Goal: Transaction & Acquisition: Purchase product/service

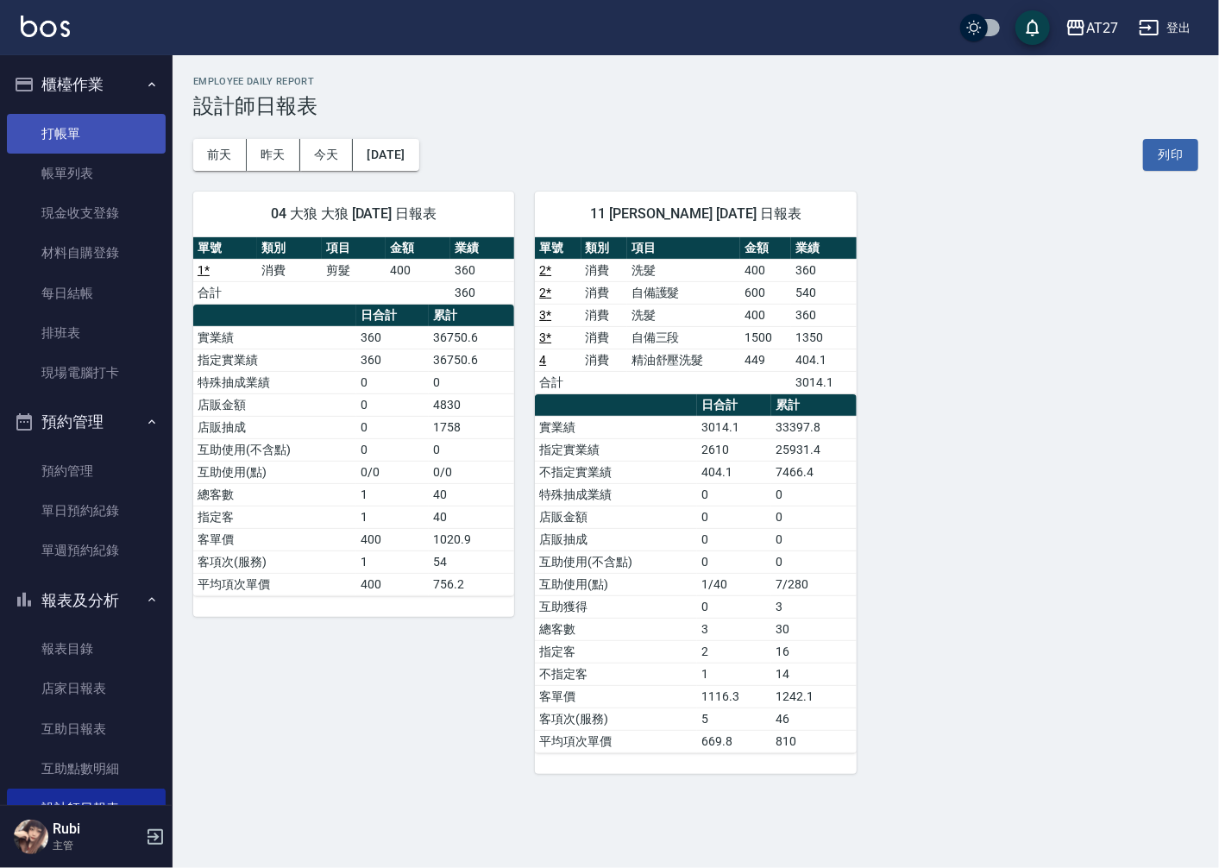
click at [83, 138] on link "打帳單" at bounding box center [86, 134] width 159 height 40
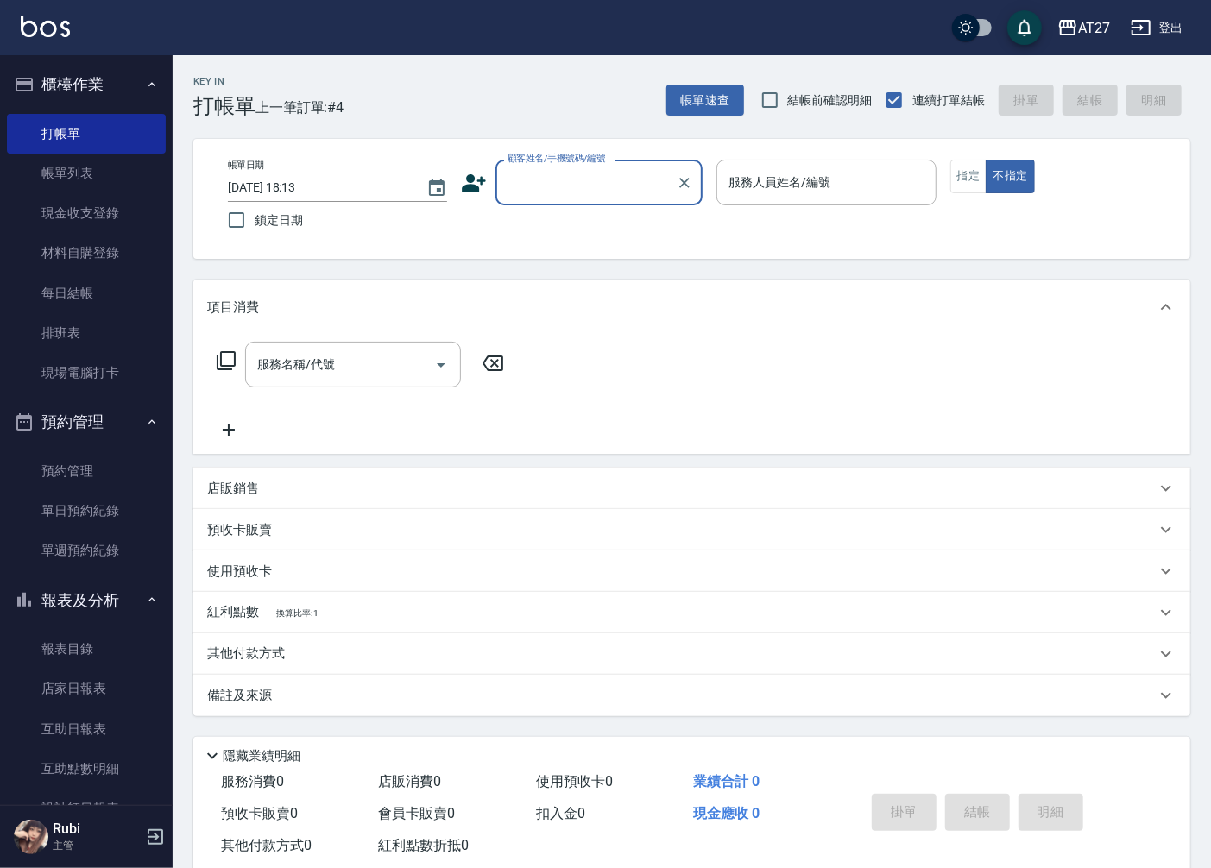
click at [621, 192] on input "顧客姓名/手機號碼/編號" at bounding box center [586, 182] width 166 height 30
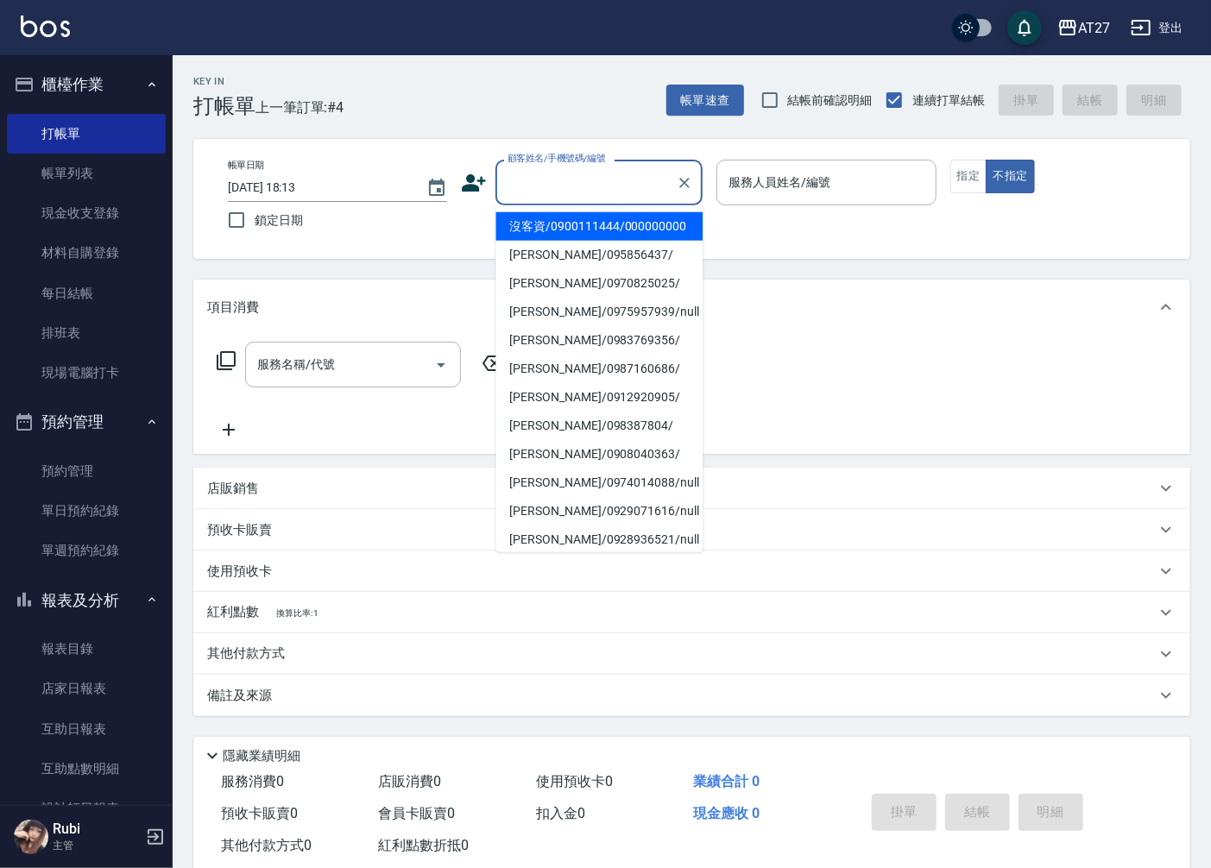
click at [605, 214] on li "沒客資/0900111444/000000000" at bounding box center [598, 226] width 207 height 28
type input "沒客資/0900111444/000000000"
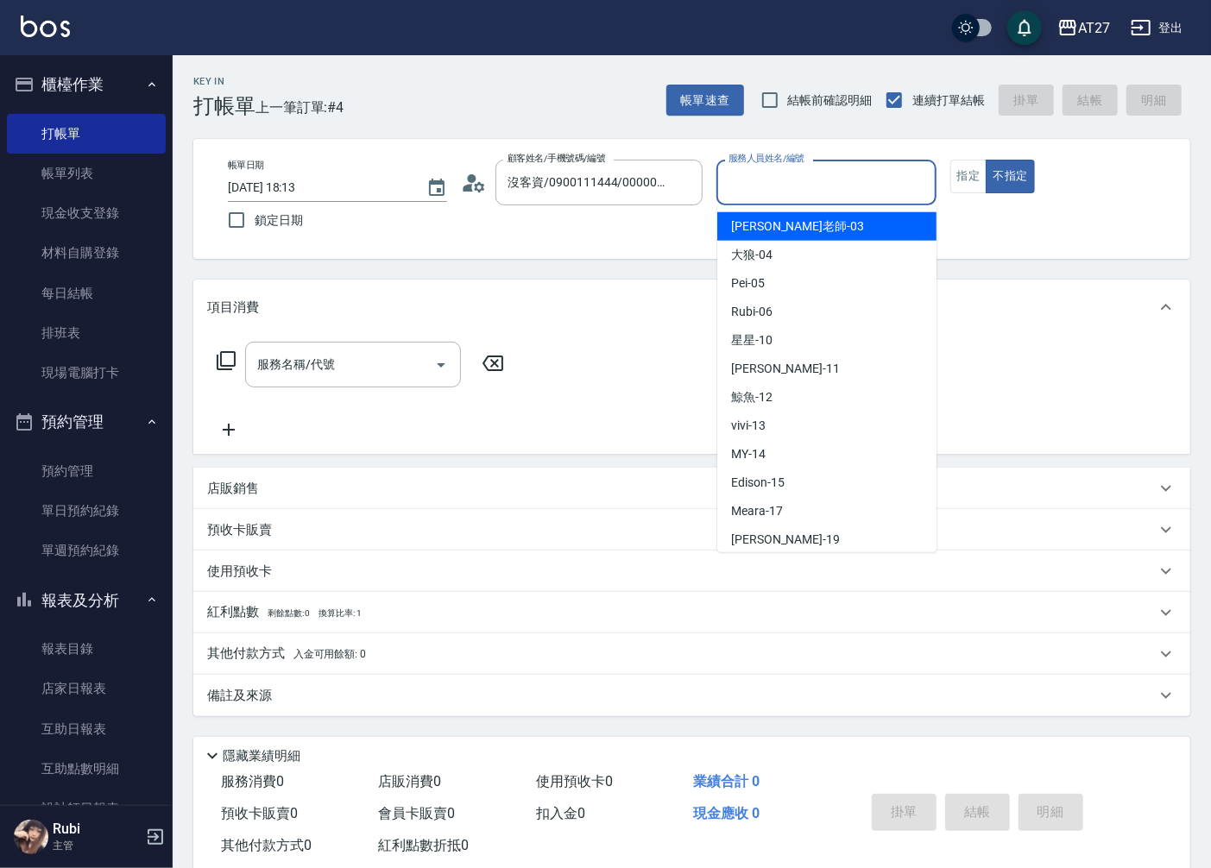
click at [753, 190] on input "服務人員姓名/編號" at bounding box center [826, 182] width 204 height 30
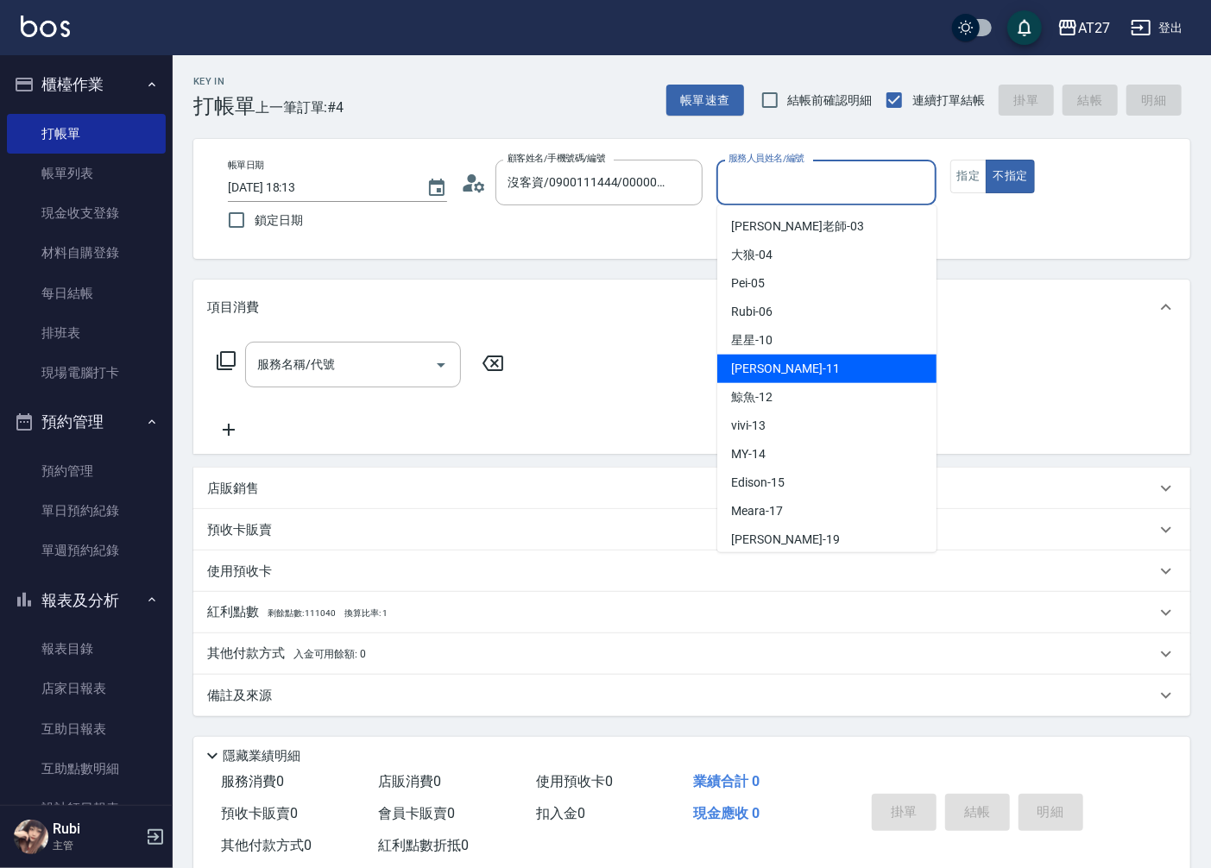
click at [749, 371] on span "[PERSON_NAME] -11" at bounding box center [785, 369] width 109 height 18
type input "Lena-11"
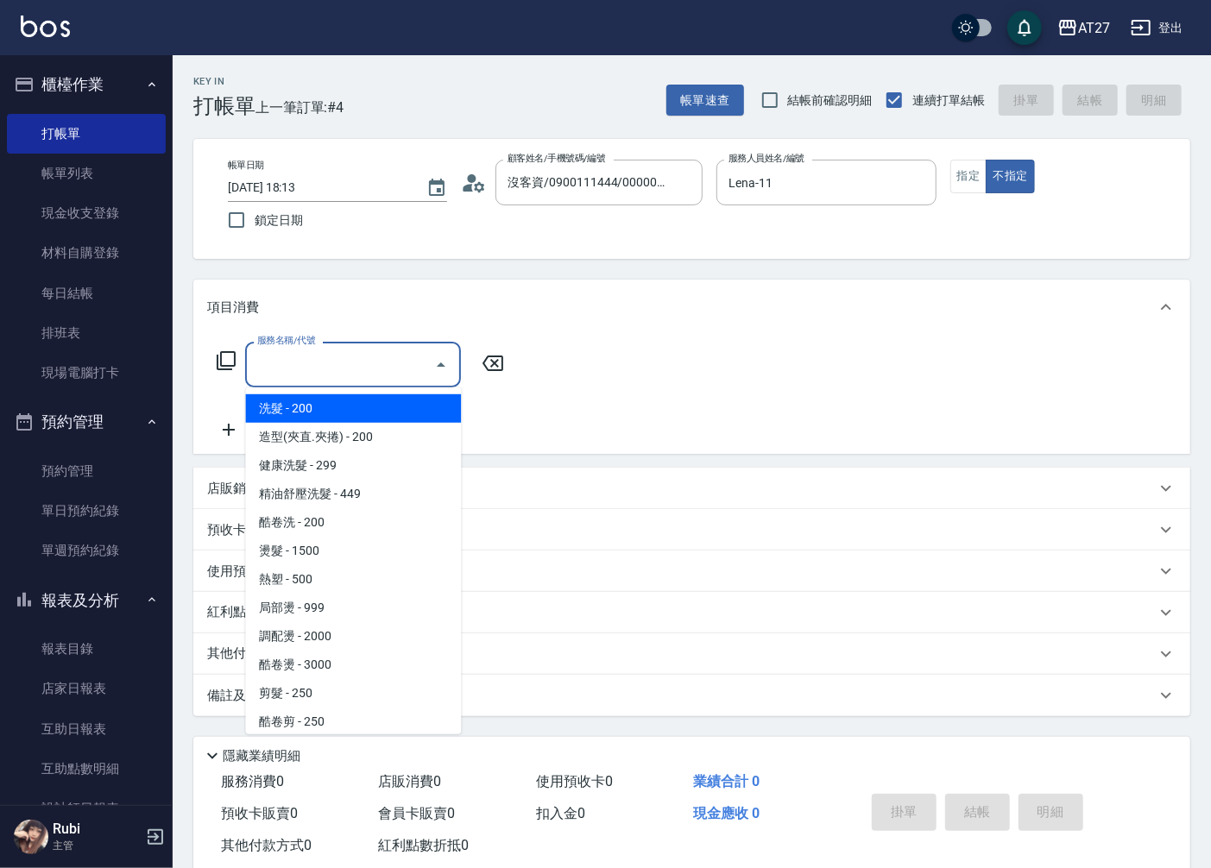
click at [356, 357] on input "服務名稱/代號" at bounding box center [340, 365] width 174 height 30
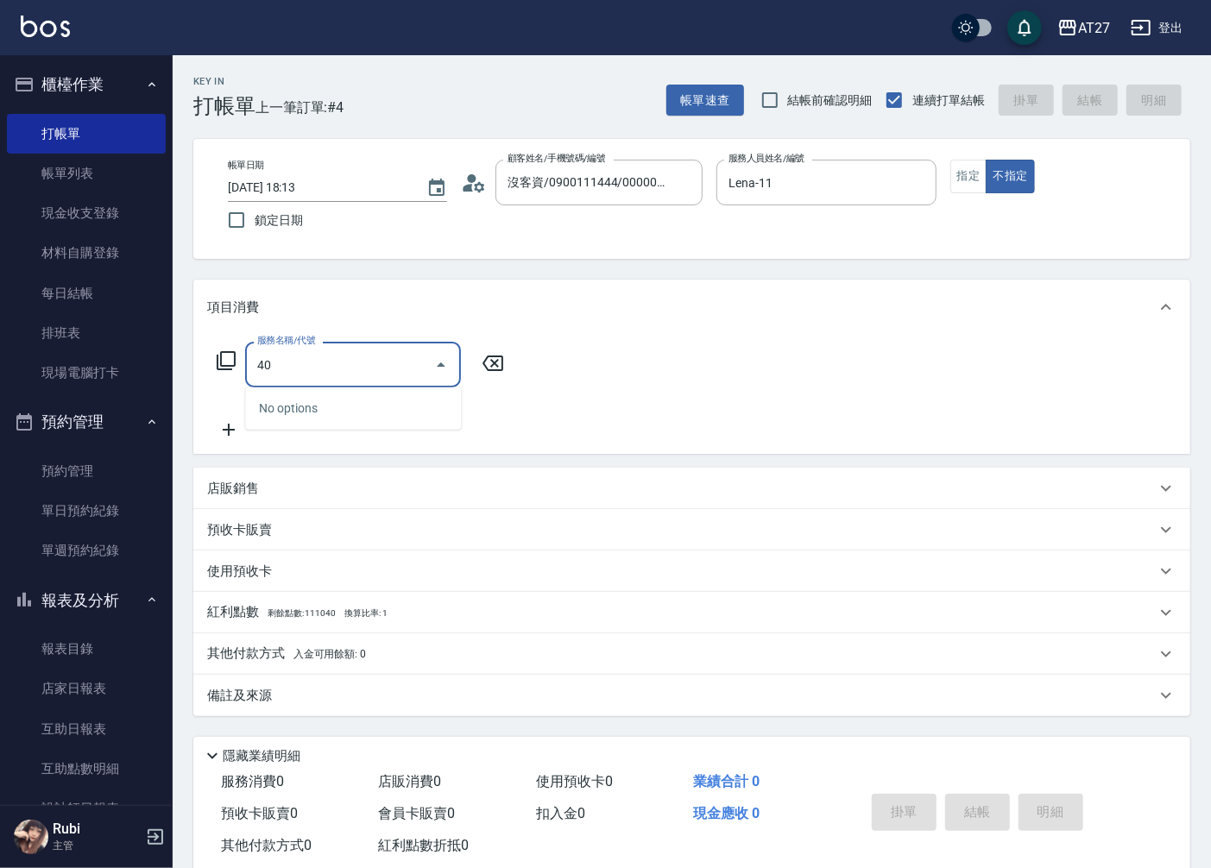
type input "401"
type input "20"
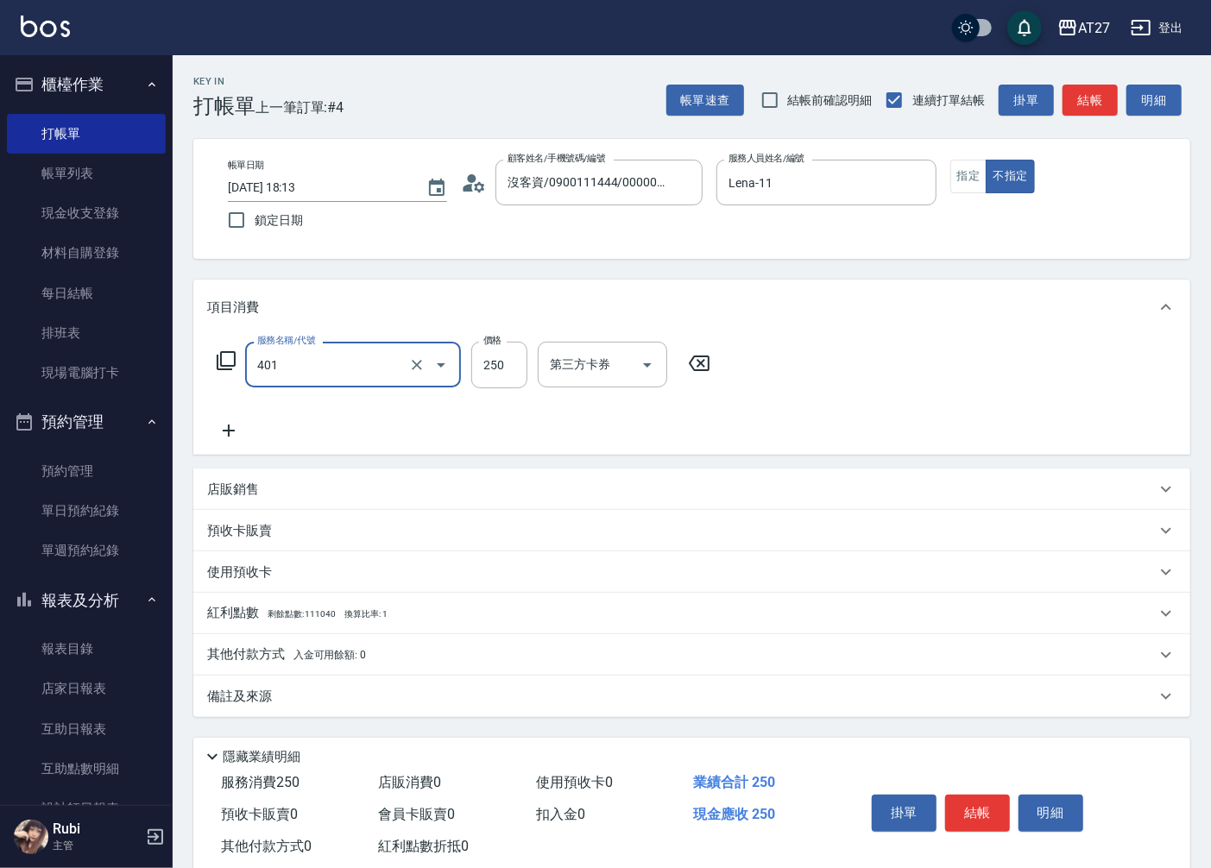
type input "剪髮(401)"
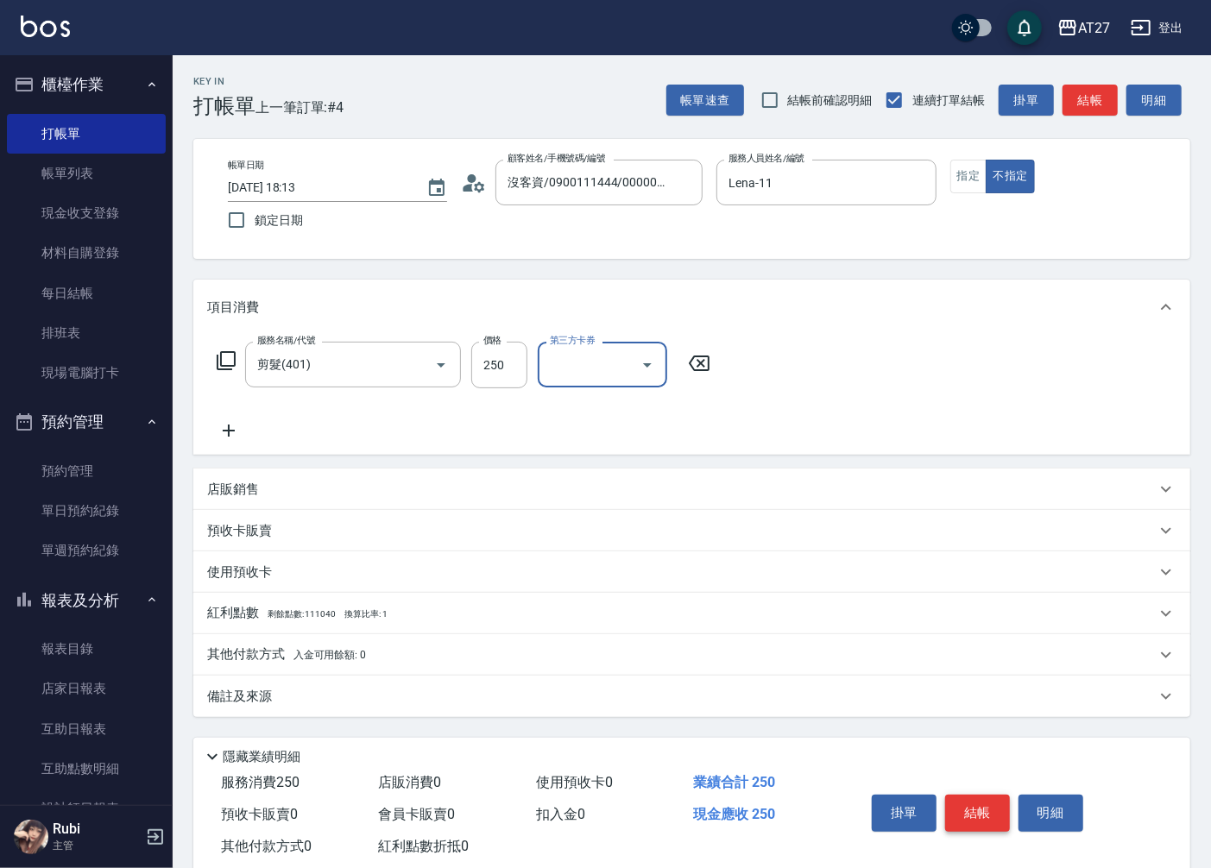
click at [952, 804] on button "結帳" at bounding box center [977, 813] width 65 height 36
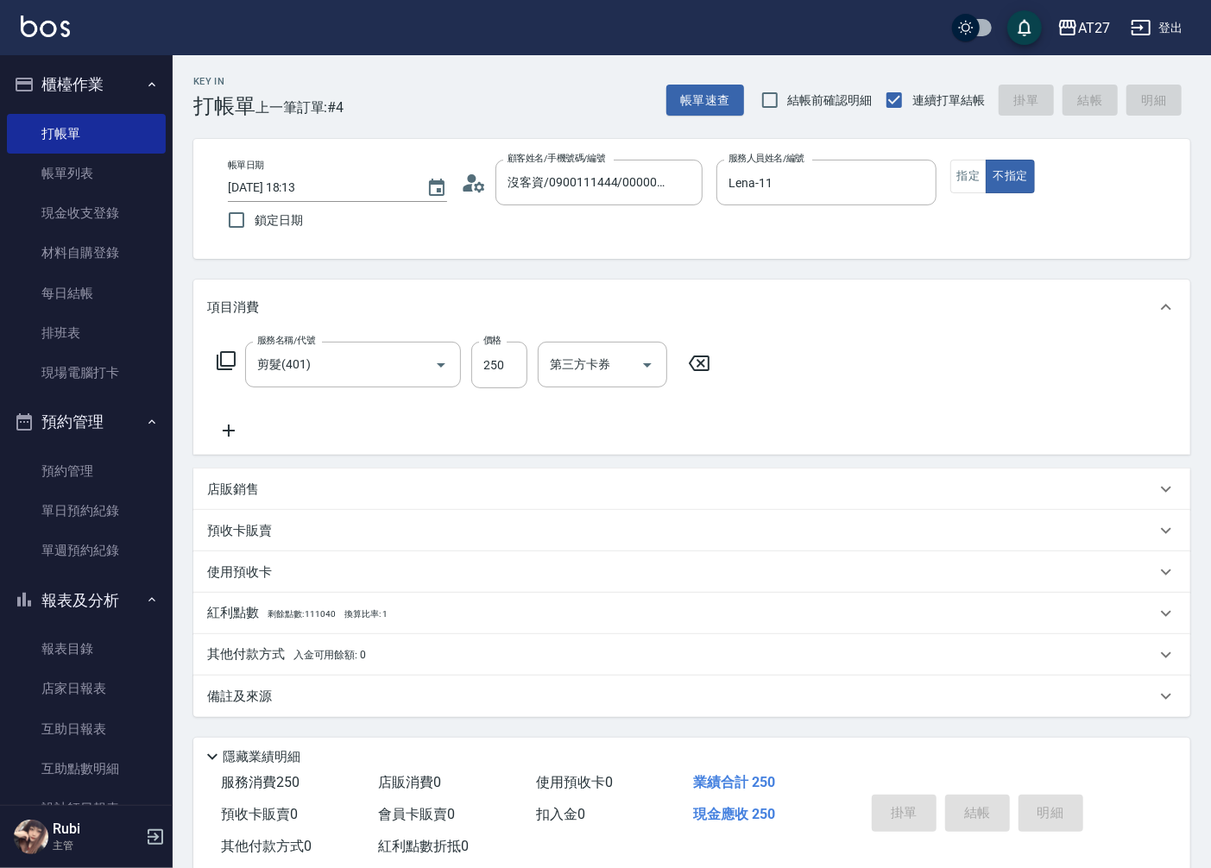
type input "0"
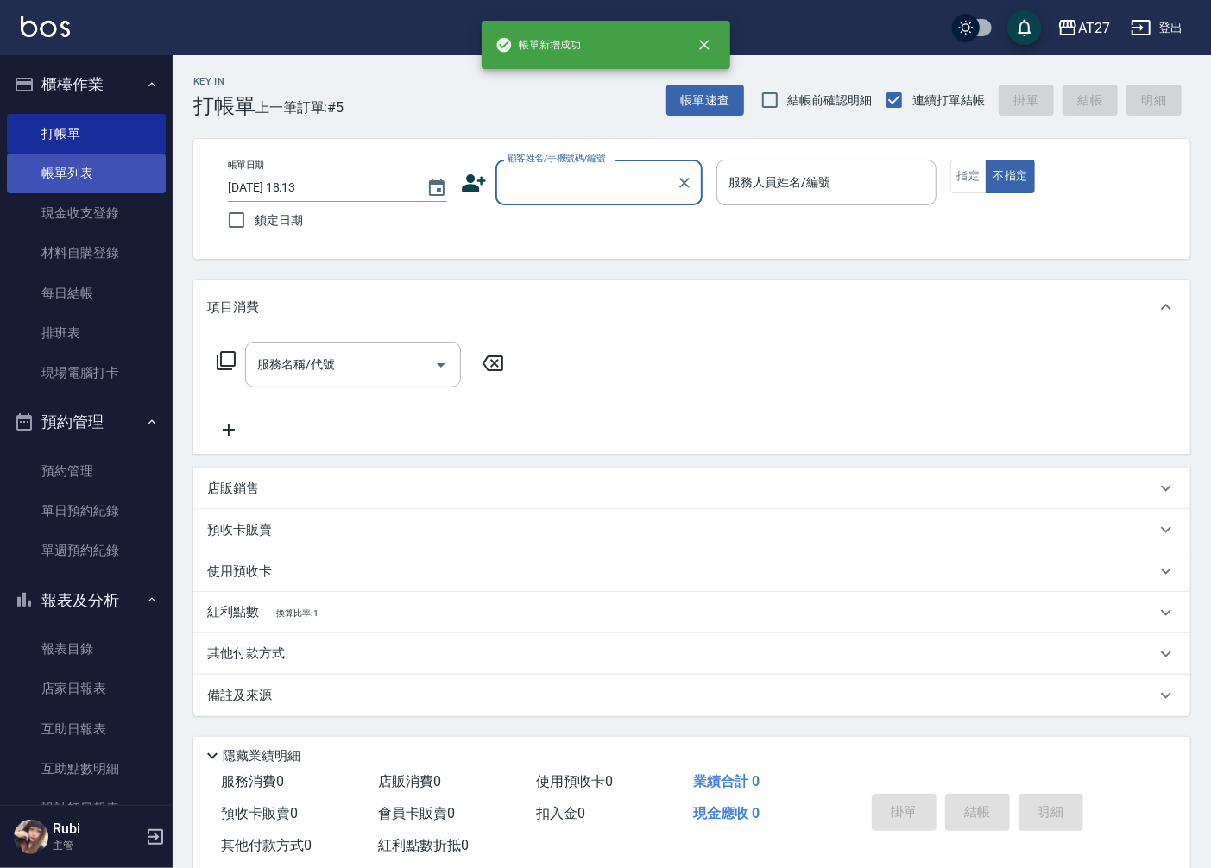
click at [92, 170] on link "帳單列表" at bounding box center [86, 174] width 159 height 40
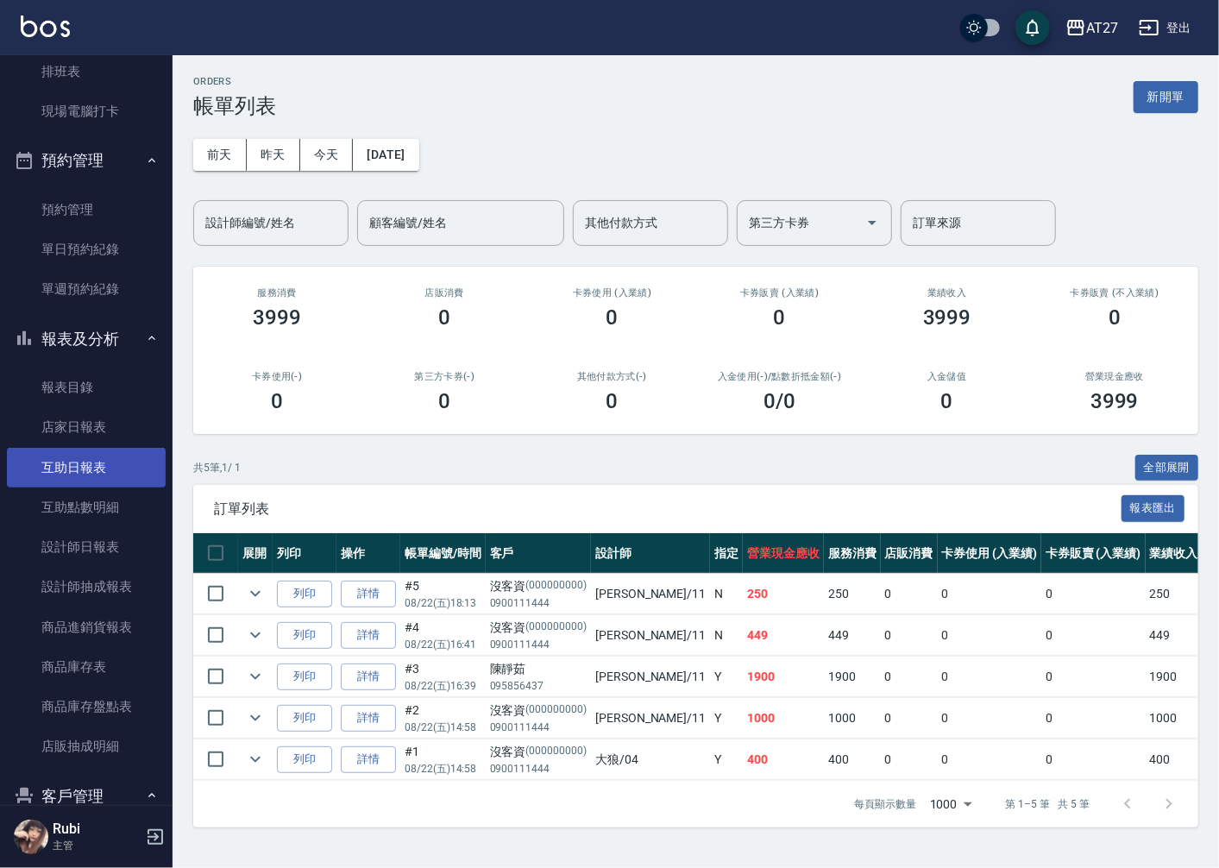
scroll to position [287, 0]
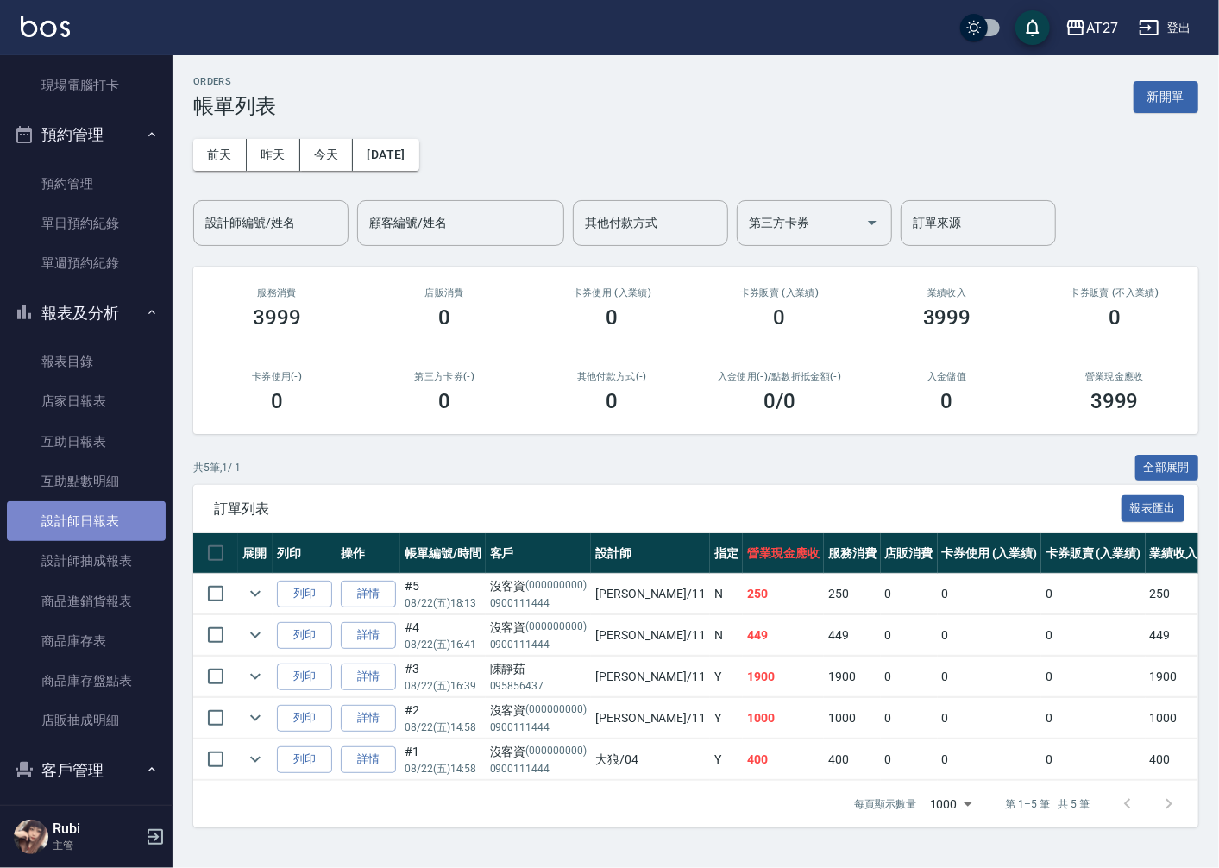
click at [148, 520] on link "設計師日報表" at bounding box center [86, 521] width 159 height 40
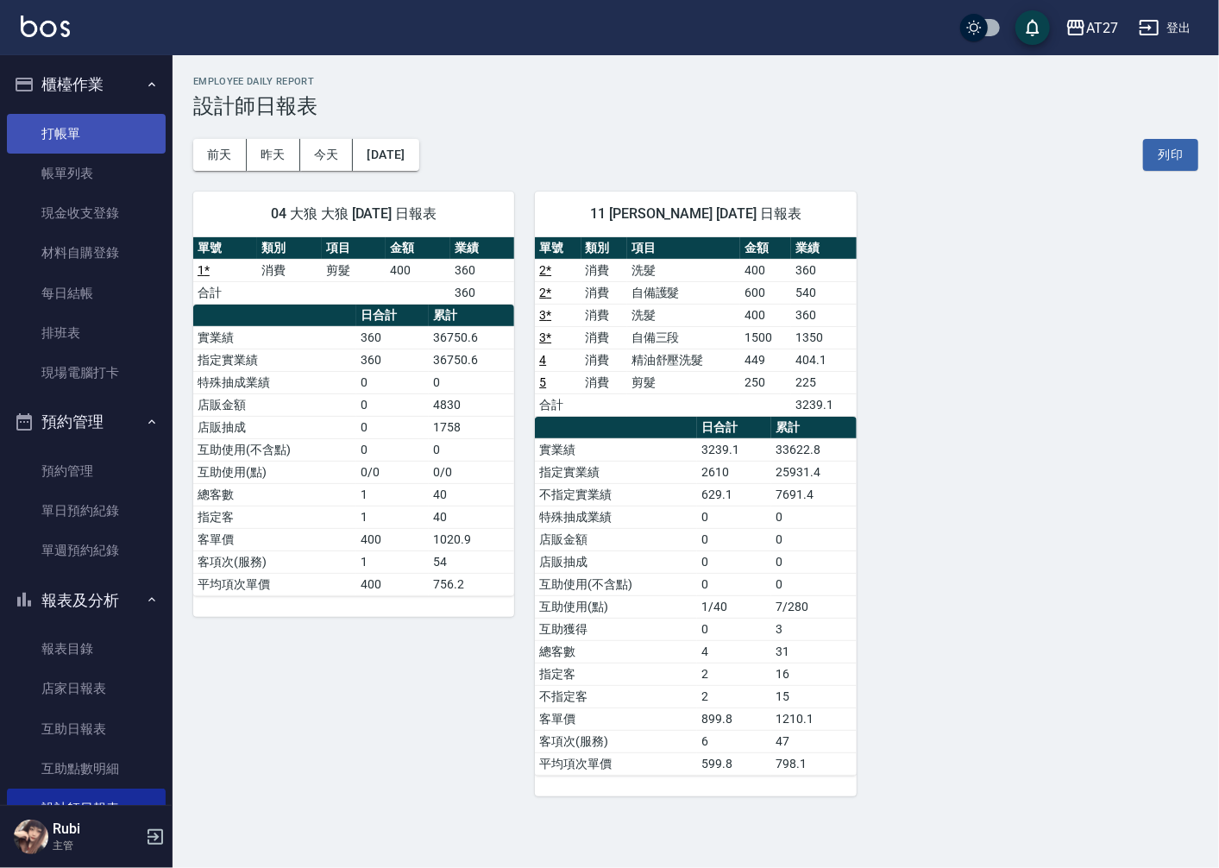
click at [114, 117] on link "打帳單" at bounding box center [86, 134] width 159 height 40
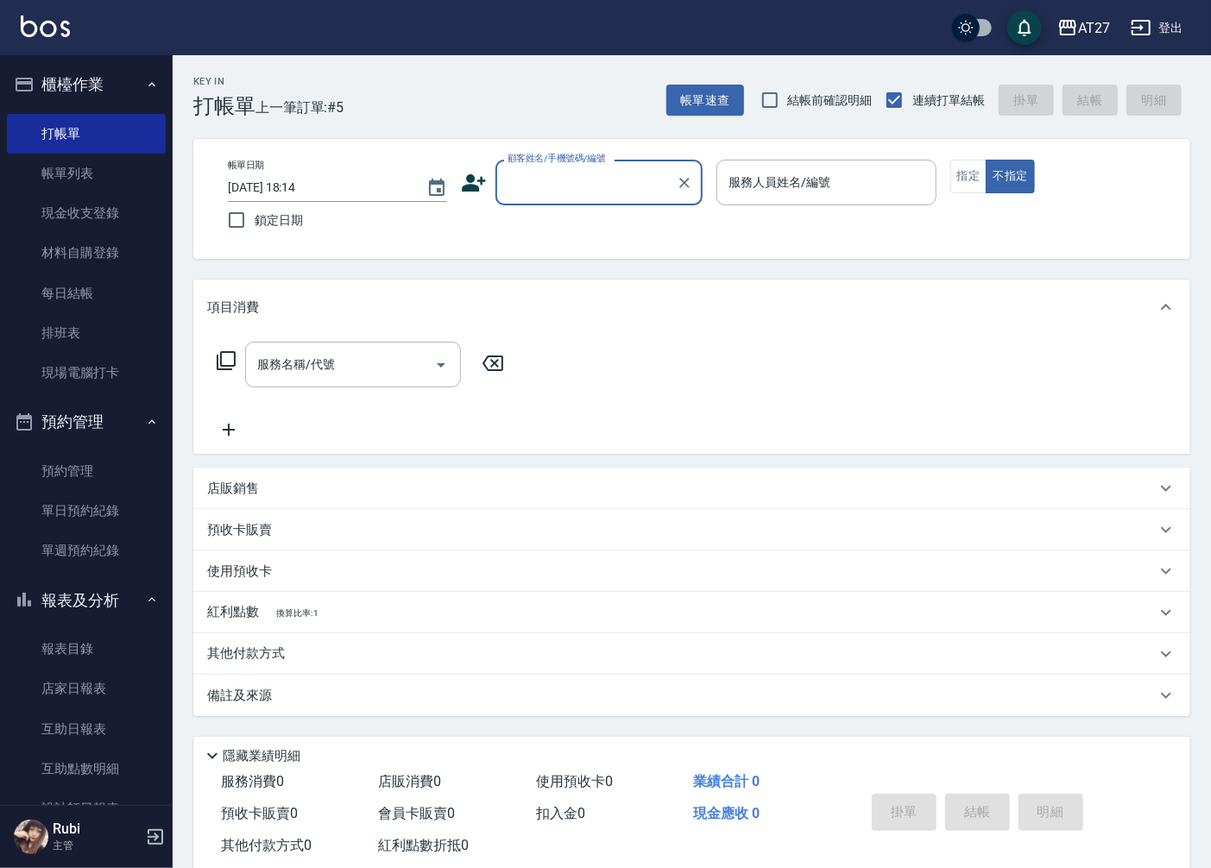
click at [584, 185] on input "顧客姓名/手機號碼/編號" at bounding box center [586, 182] width 166 height 30
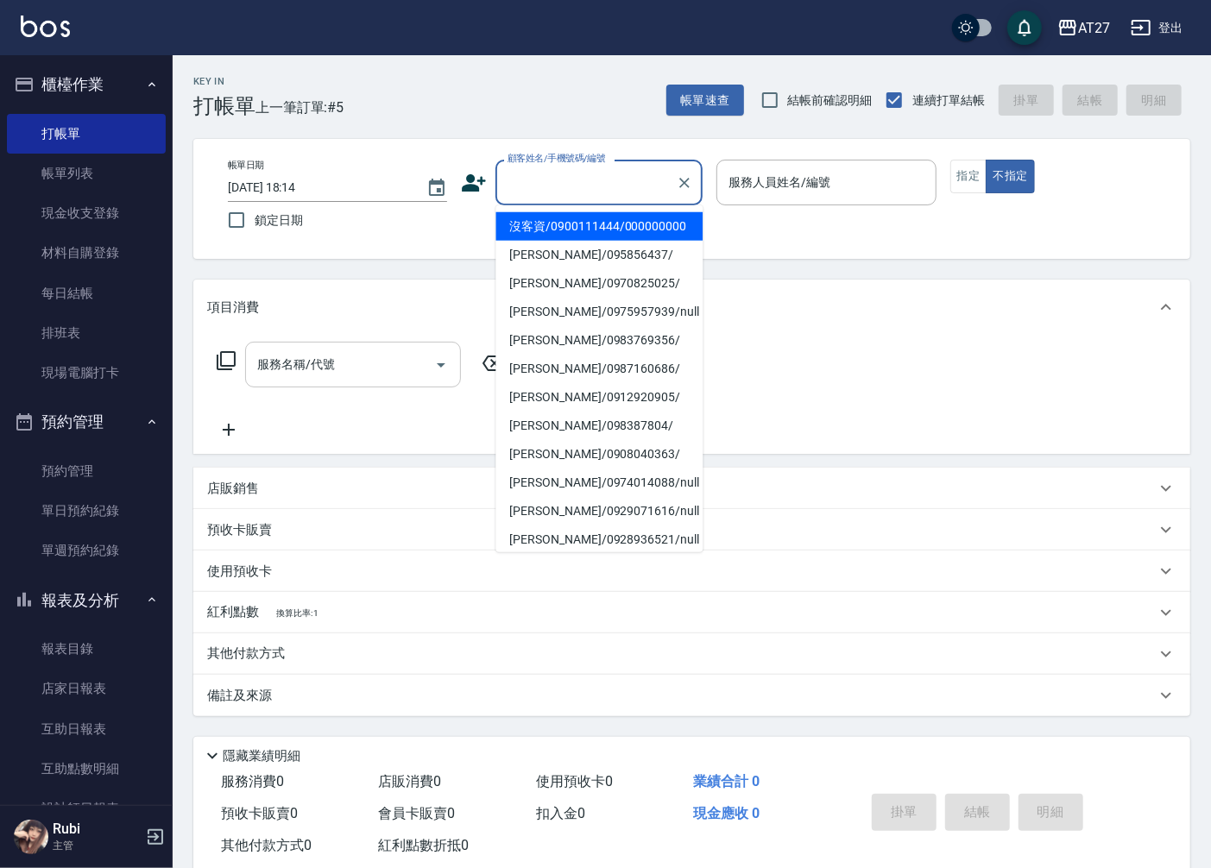
click at [354, 355] on input "服務名稱/代號" at bounding box center [340, 365] width 174 height 30
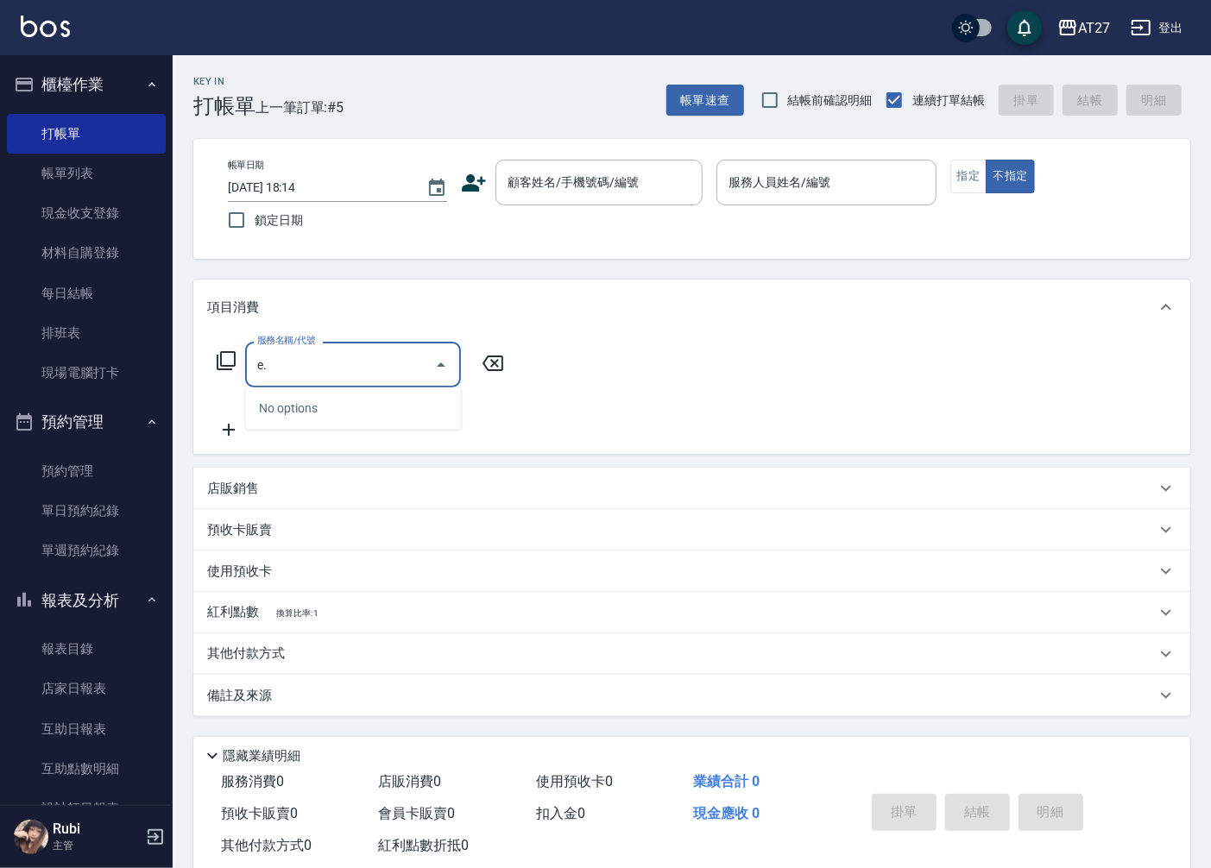
type input "e"
type input "夠"
type input "g"
type input "501"
type input "100"
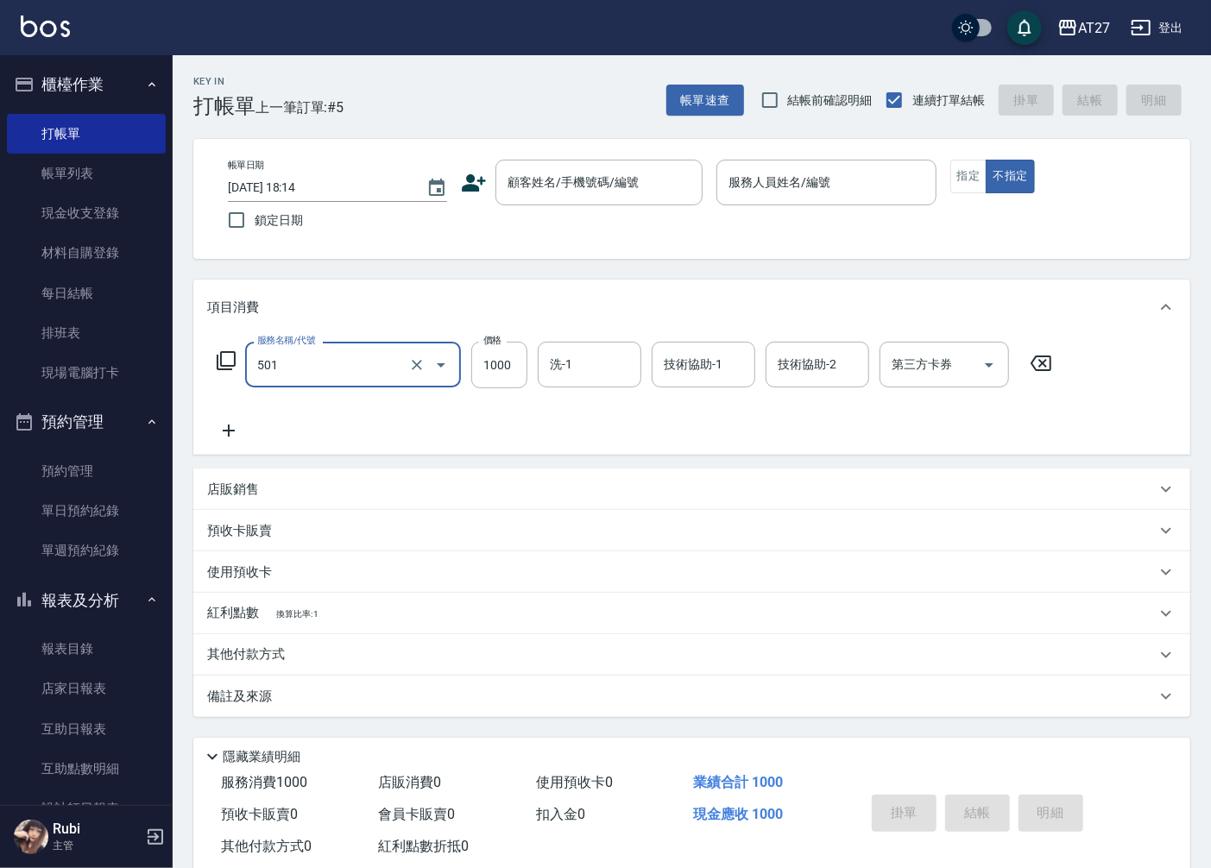
type input "染髮(501)"
click at [911, 363] on input "第三方卡券" at bounding box center [931, 365] width 88 height 30
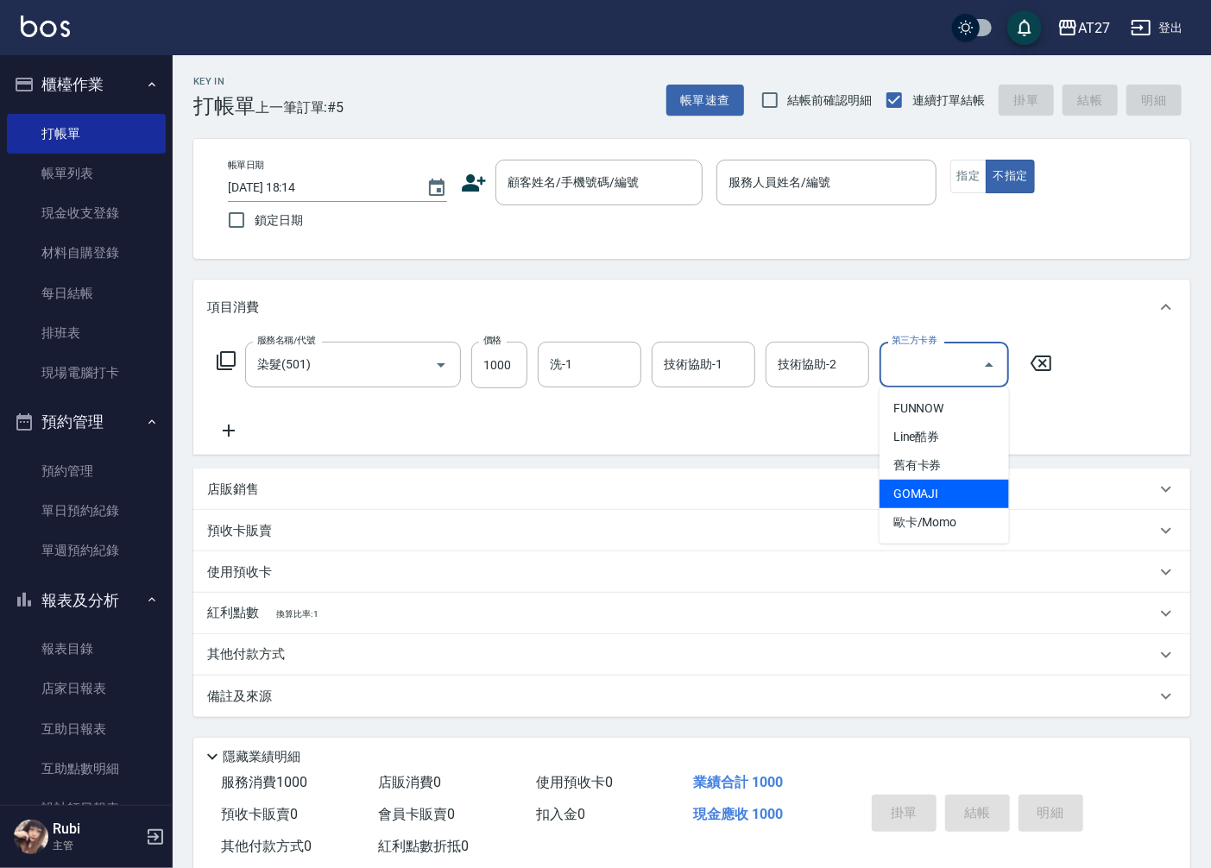
click at [979, 485] on span "GOMAJI" at bounding box center [943, 494] width 129 height 28
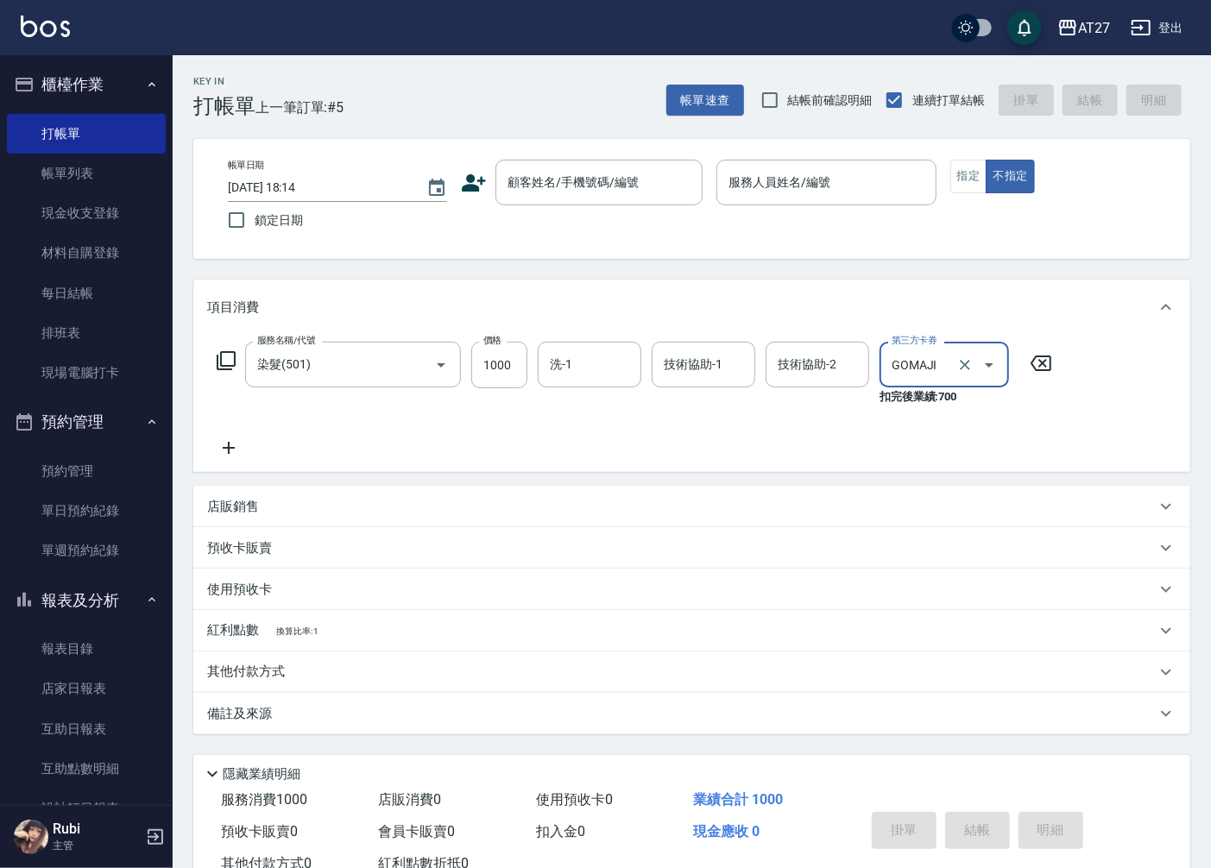
type input "0"
type input "GOMAJI"
drag, startPoint x: 979, startPoint y: 485, endPoint x: 876, endPoint y: 452, distance: 107.8
click at [876, 452] on div "服務名稱/代號 染髮(501) 服務名稱/代號 價格 1000 價格 洗-1 洗-1 技術協助-1 技術協助-1 技術協助-2 技術協助-2 第三方卡券 GO…" at bounding box center [634, 400] width 855 height 117
click at [507, 373] on input "1000" at bounding box center [499, 365] width 56 height 47
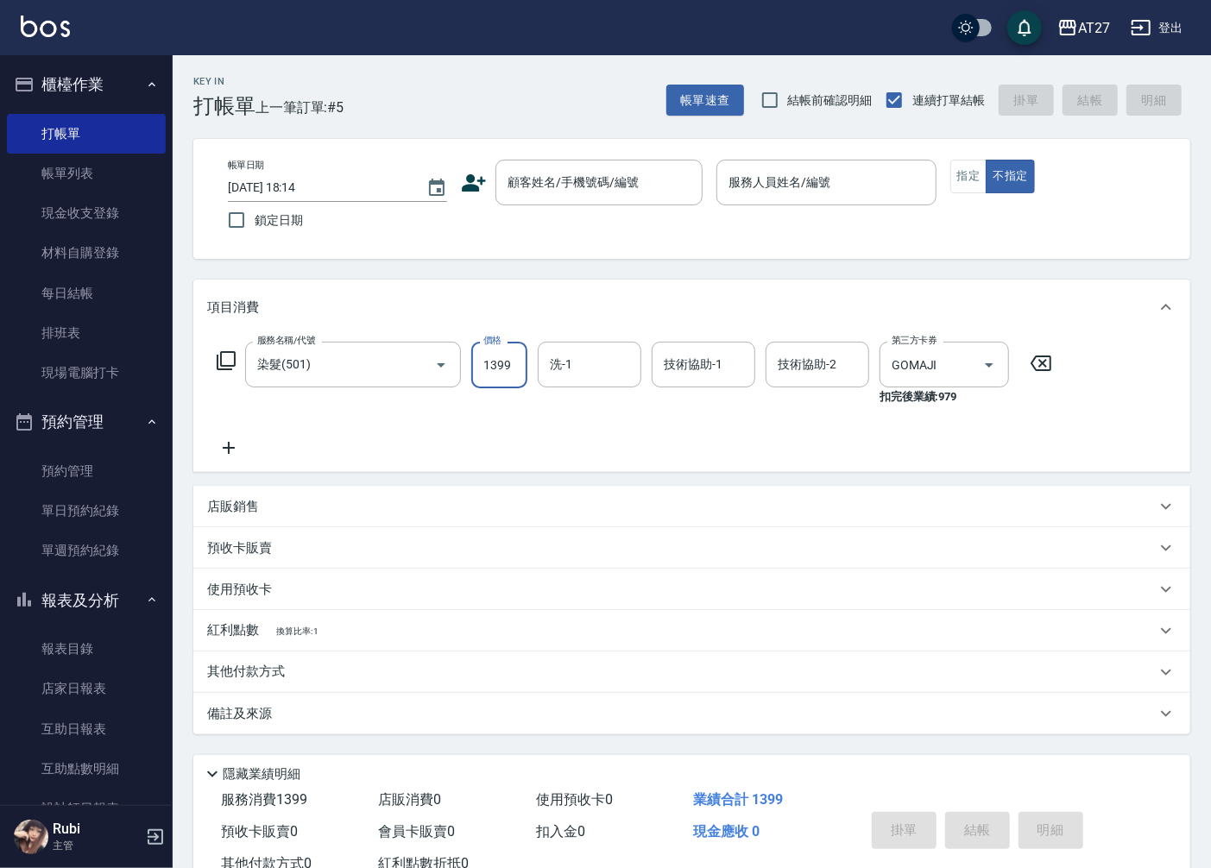
type input "1399"
click at [981, 180] on button "指定" at bounding box center [968, 177] width 37 height 34
click at [860, 443] on div "服務名稱/代號 染髮(501) 服務名稱/代號 價格 1399 價格 洗-1 洗-1 技術協助-1 技術協助-1 技術協助-2 技術協助-2 第三方卡券 GO…" at bounding box center [634, 400] width 855 height 117
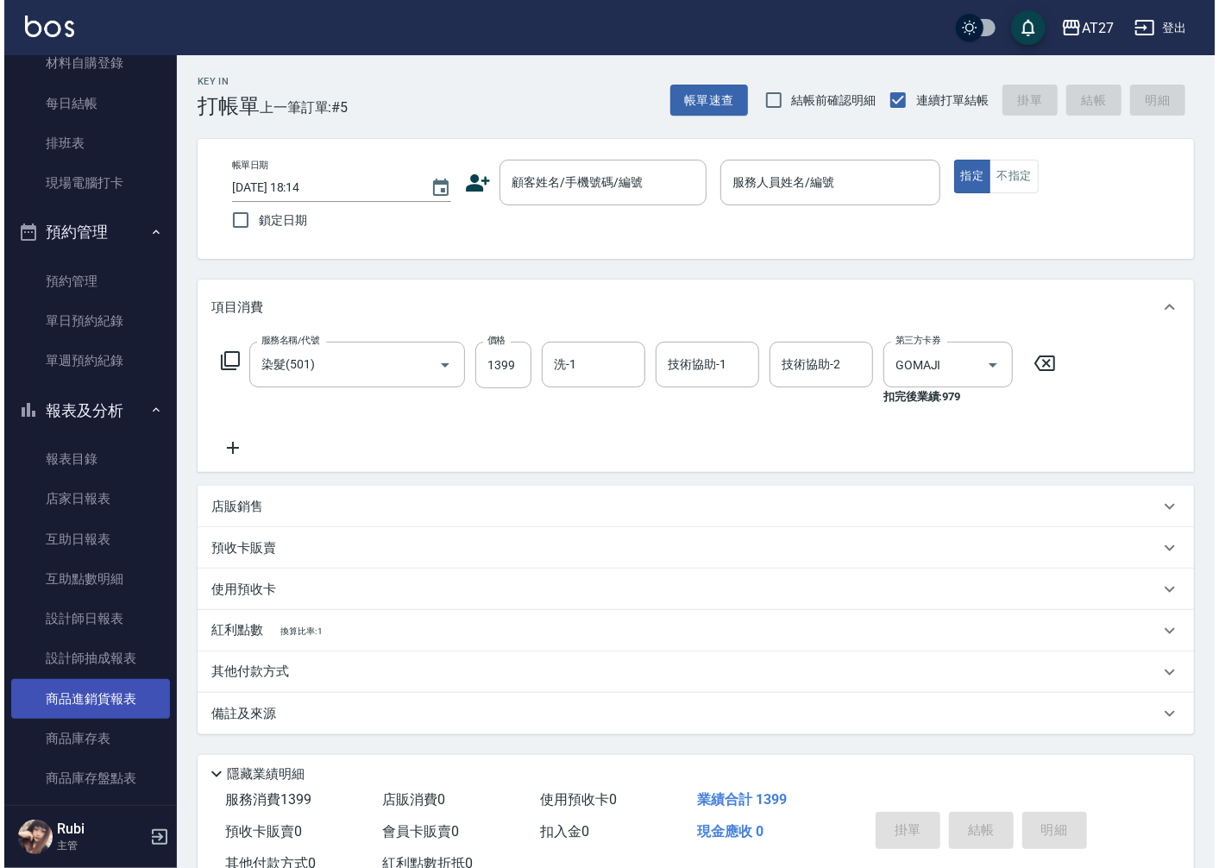
scroll to position [192, 0]
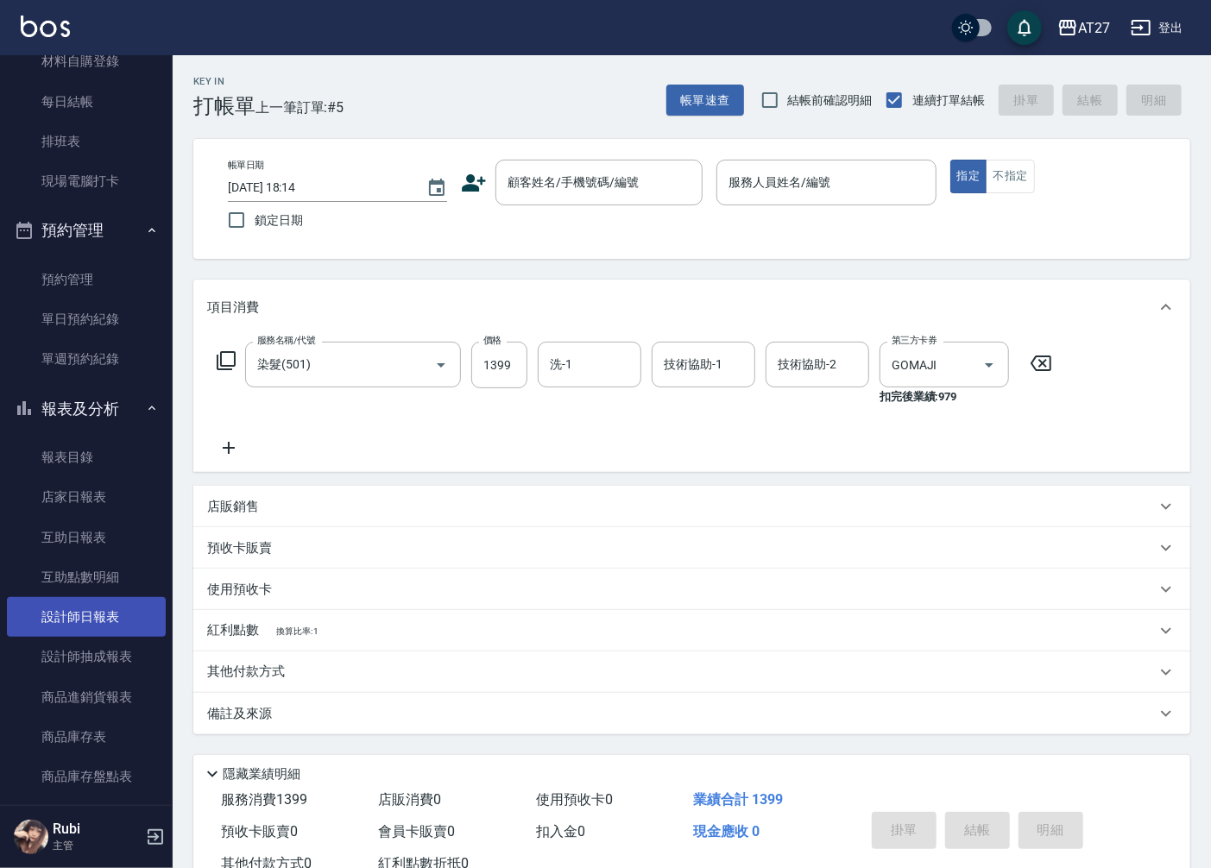
click at [129, 616] on link "設計師日報表" at bounding box center [86, 617] width 159 height 40
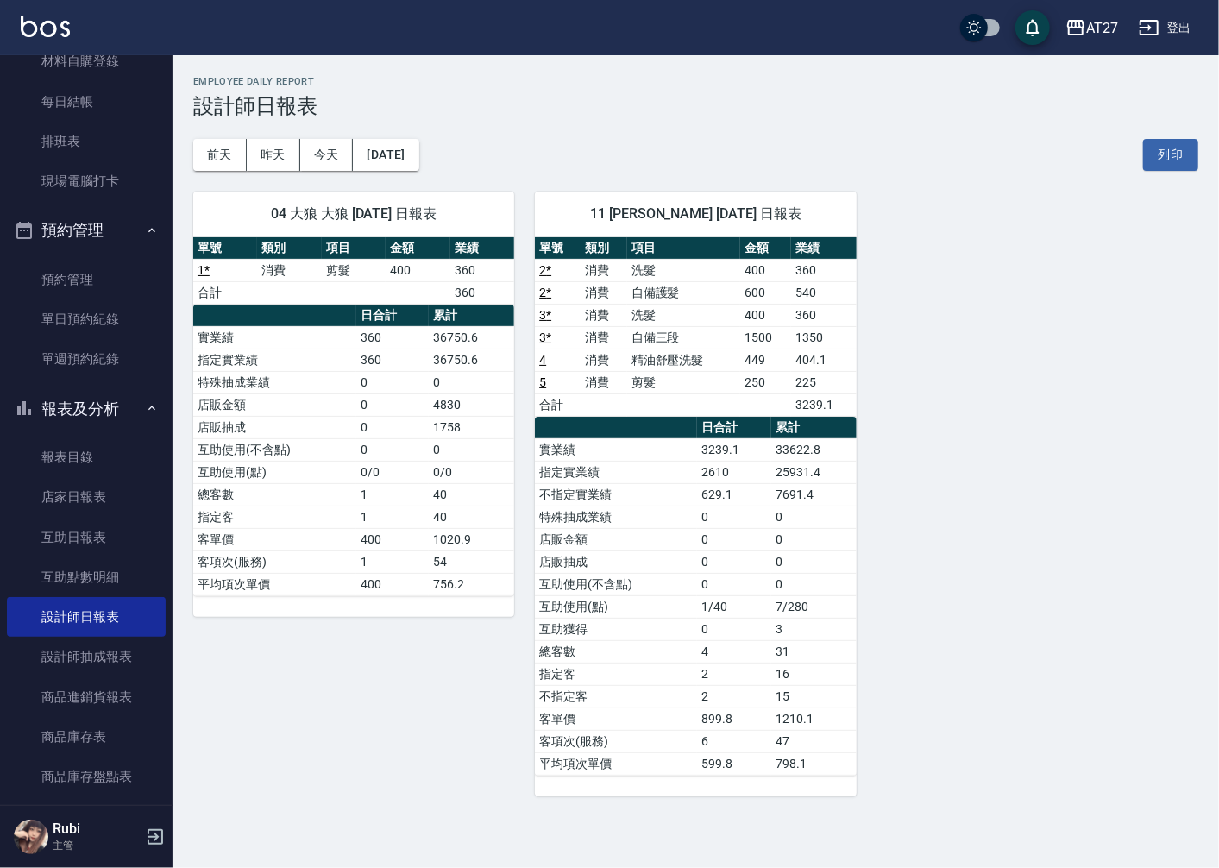
drag, startPoint x: 785, startPoint y: 221, endPoint x: 872, endPoint y: 88, distance: 158.9
drag, startPoint x: 872, startPoint y: 88, endPoint x: 846, endPoint y: 133, distance: 52.2
drag, startPoint x: 846, startPoint y: 133, endPoint x: 2, endPoint y: 839, distance: 1100.3
drag, startPoint x: 2, startPoint y: 839, endPoint x: 432, endPoint y: 751, distance: 439.5
click at [432, 751] on div "04 大狼 大狼 [DATE] 日報表 單號 類別 項目 金額 業績 1 * 消費 剪髮 400 360 合計 360 日合計 累計 實業績 360 3675…" at bounding box center [344, 484] width 342 height 626
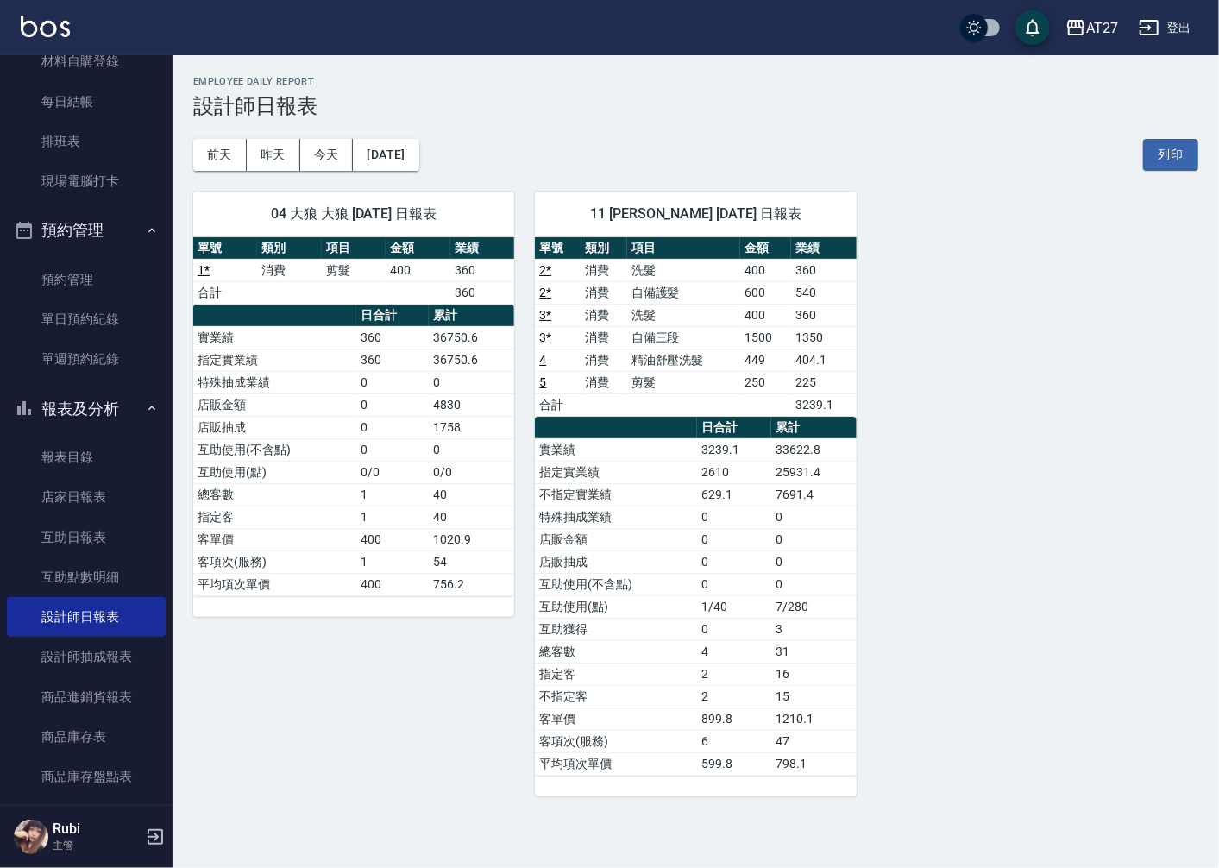
drag, startPoint x: 540, startPoint y: 390, endPoint x: 549, endPoint y: 380, distance: 13.5
click at [540, 390] on td "5" at bounding box center [558, 382] width 46 height 22
click at [541, 386] on link "5" at bounding box center [542, 382] width 7 height 14
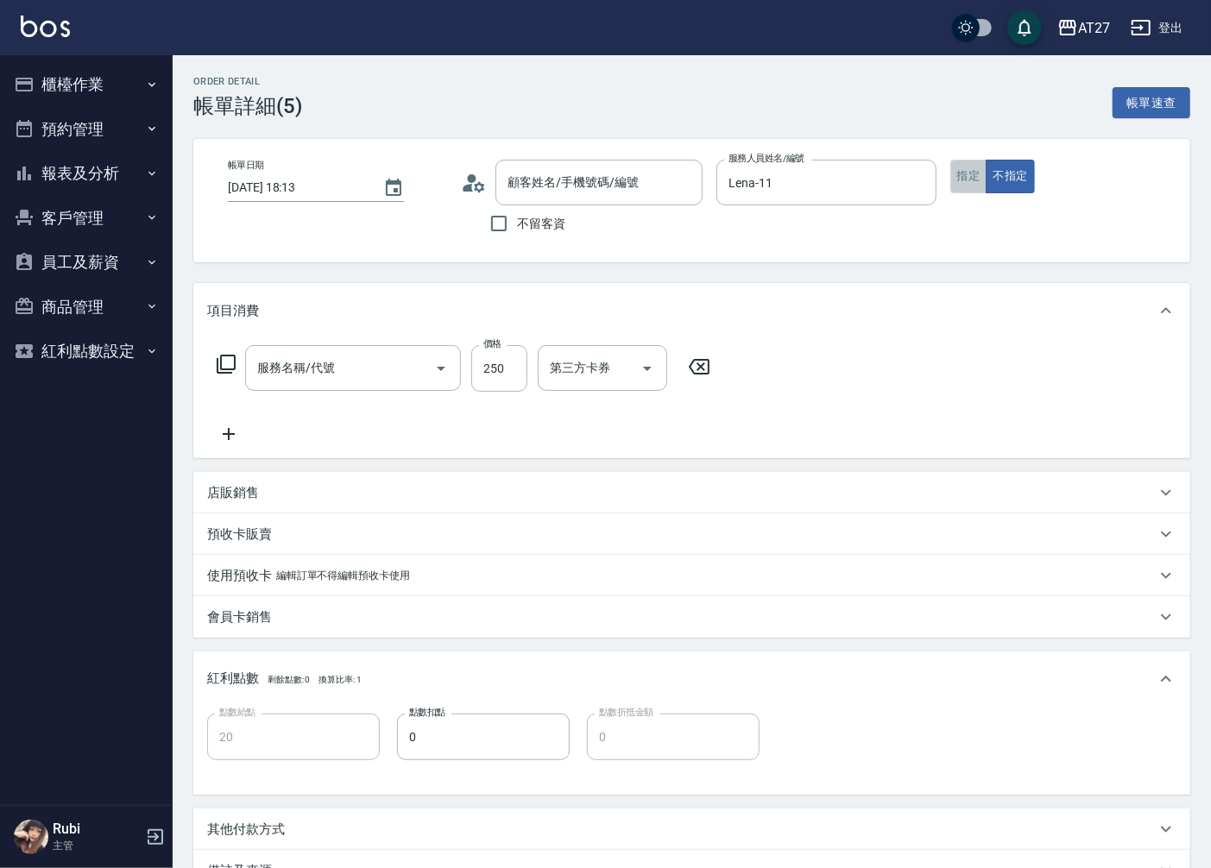
click at [969, 186] on button "指定" at bounding box center [968, 177] width 37 height 34
type input "沒客資/0900111444/000000000"
type input "剪髮(401)"
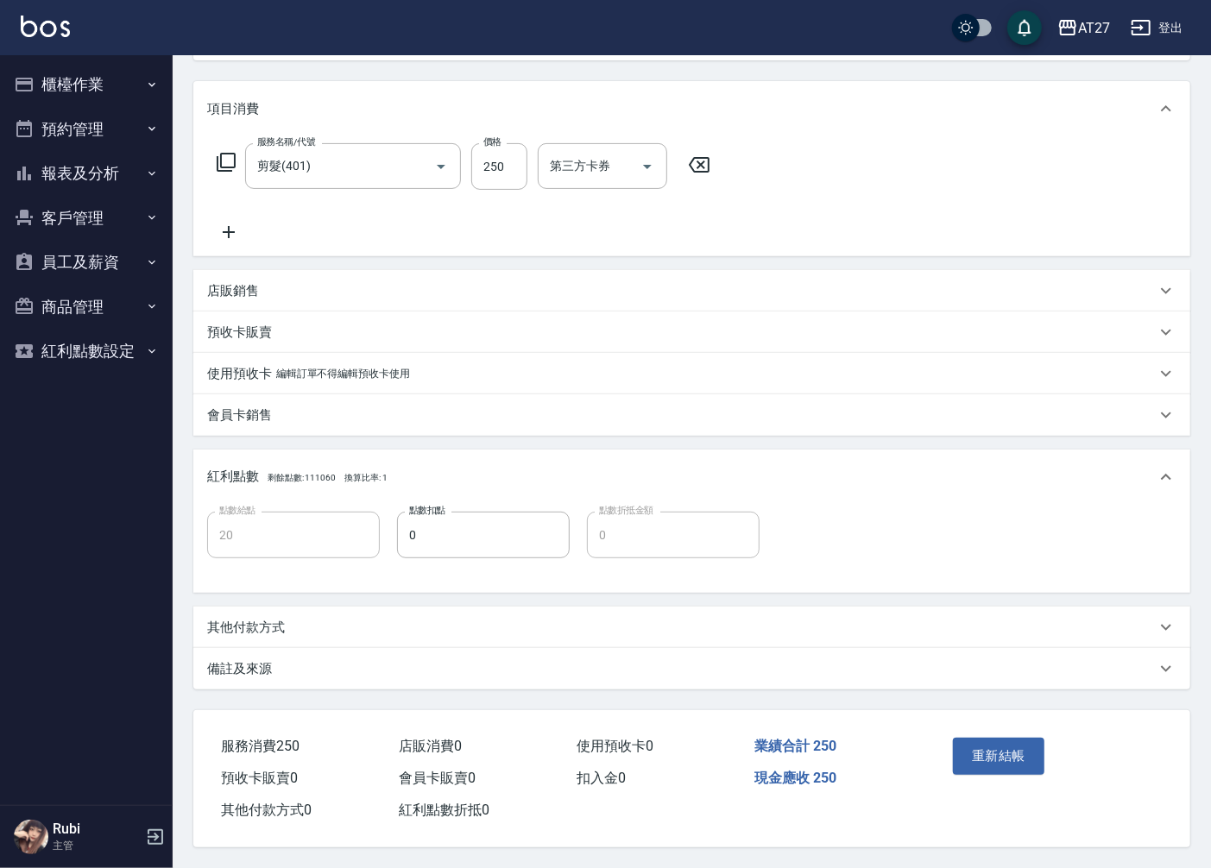
scroll to position [207, 0]
click at [1024, 756] on button "重新結帳" at bounding box center [998, 756] width 91 height 36
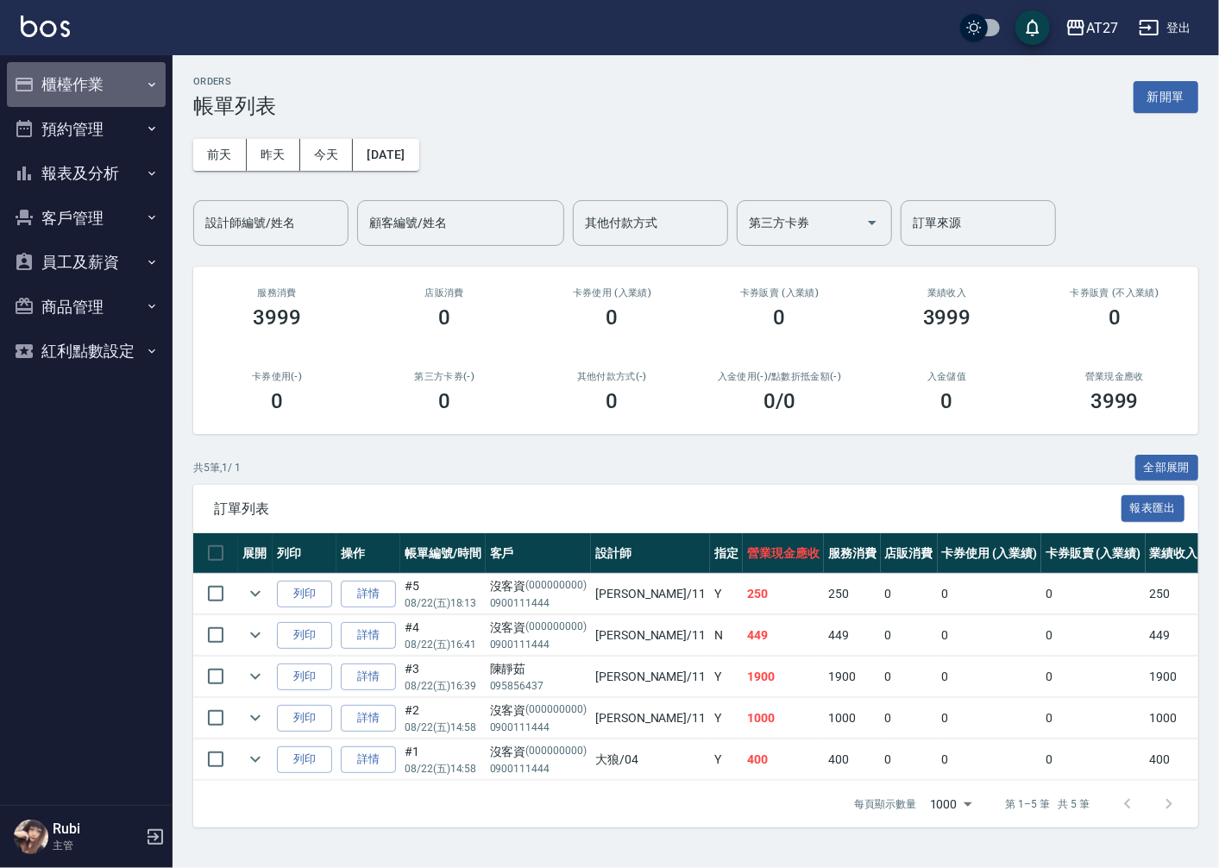
click at [127, 80] on button "櫃檯作業" at bounding box center [86, 84] width 159 height 45
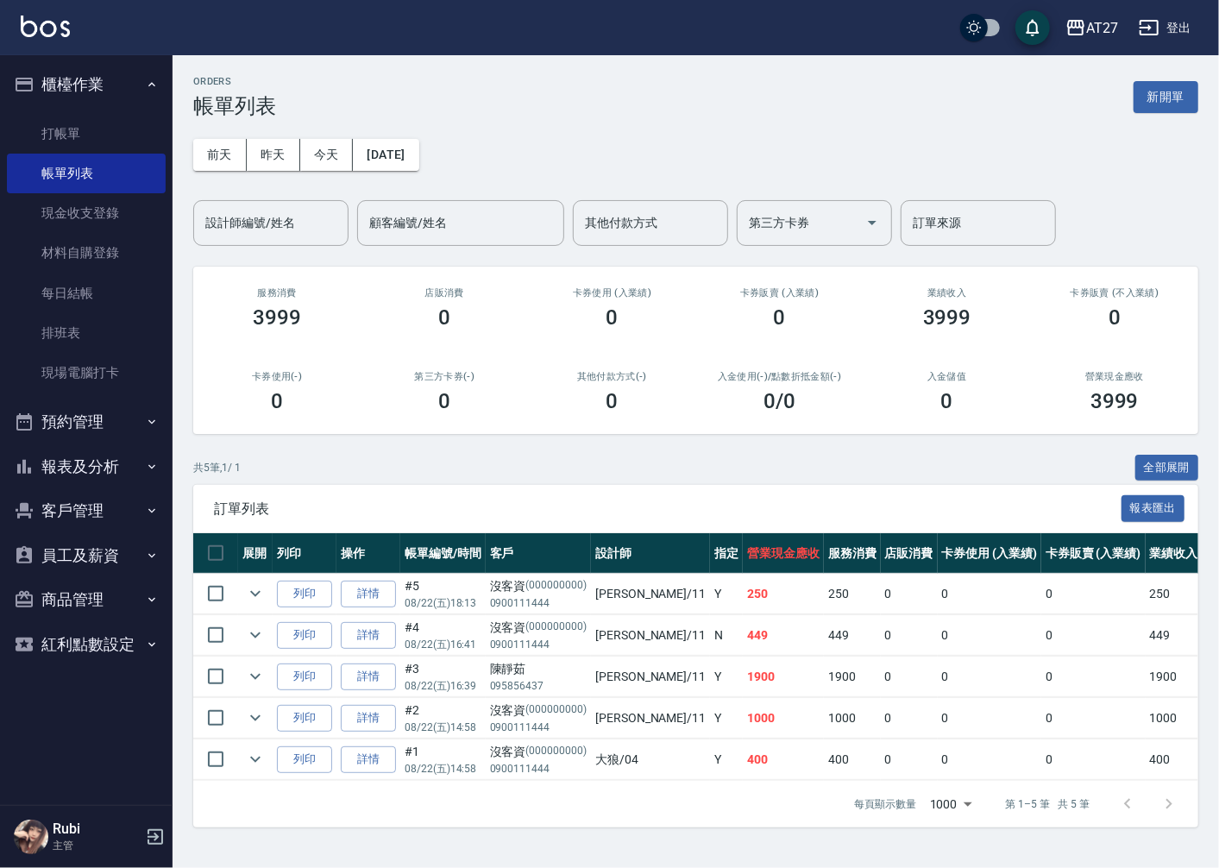
click at [117, 468] on button "報表及分析" at bounding box center [86, 466] width 159 height 45
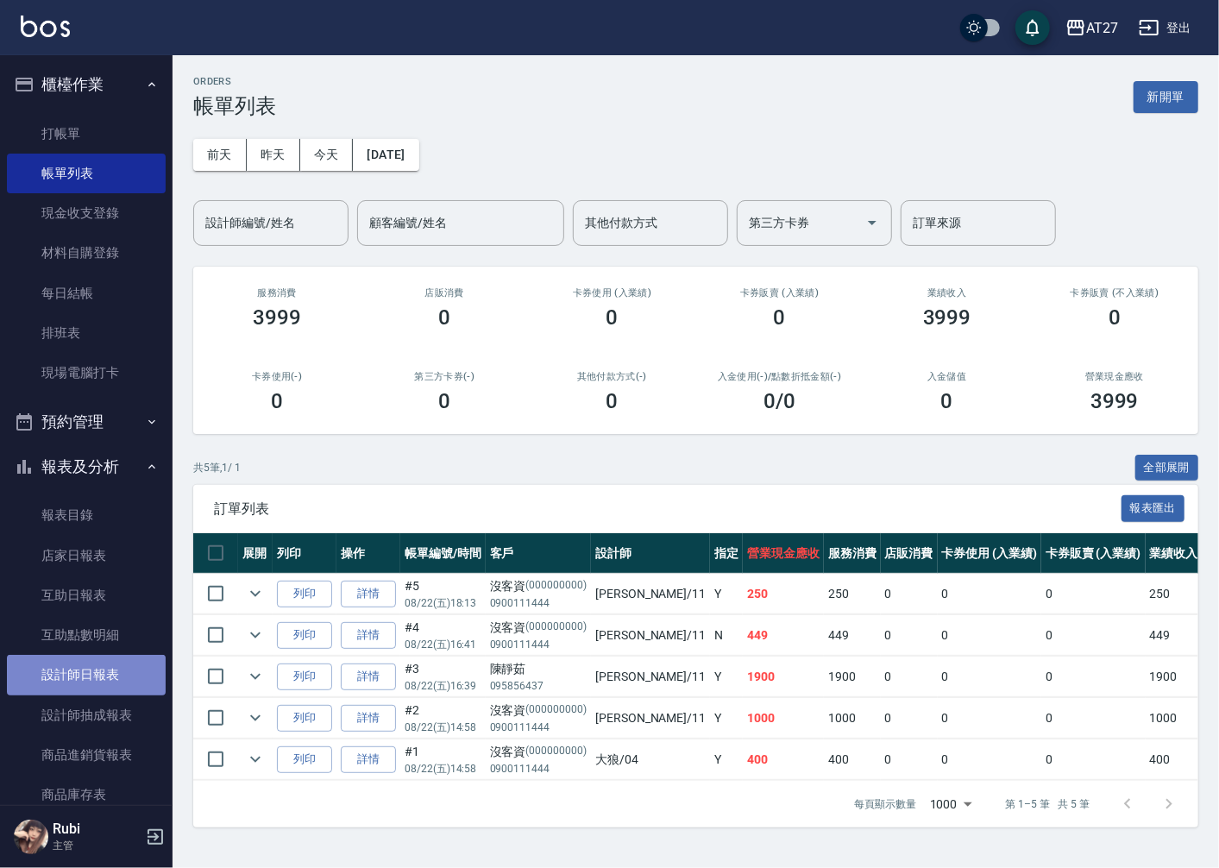
click at [110, 666] on link "設計師日報表" at bounding box center [86, 675] width 159 height 40
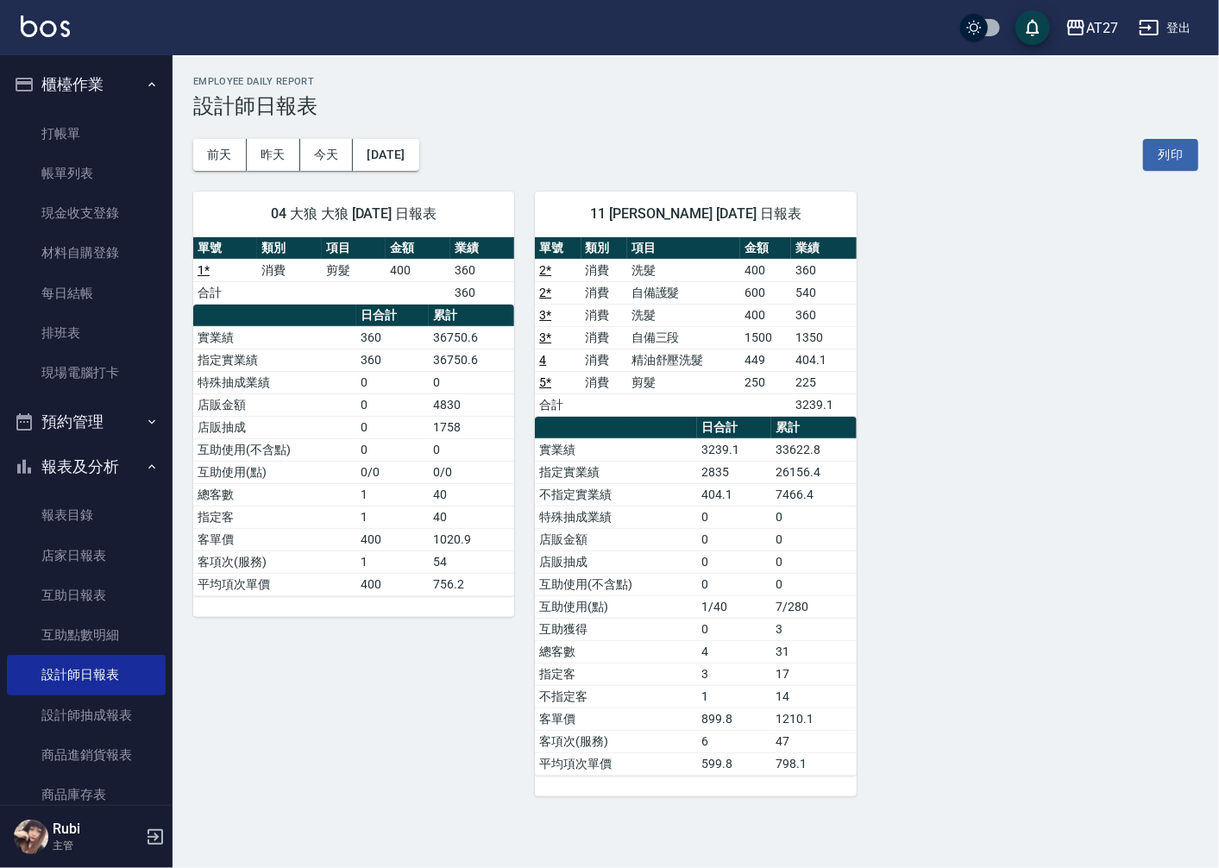
drag, startPoint x: 627, startPoint y: 532, endPoint x: 404, endPoint y: 910, distance: 438.0
click at [107, 123] on link "打帳單" at bounding box center [86, 134] width 159 height 40
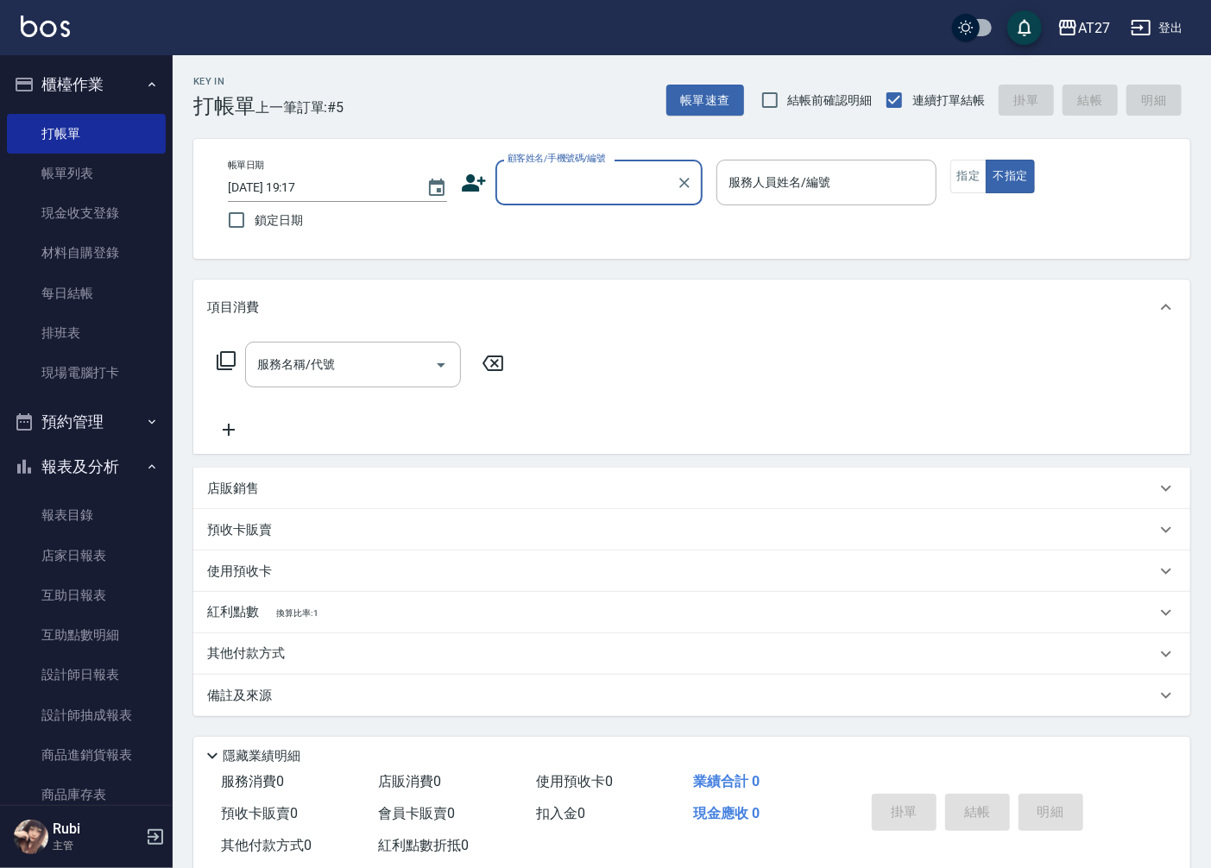
click at [545, 198] on div "顧客姓名/手機號碼/編號" at bounding box center [598, 183] width 207 height 46
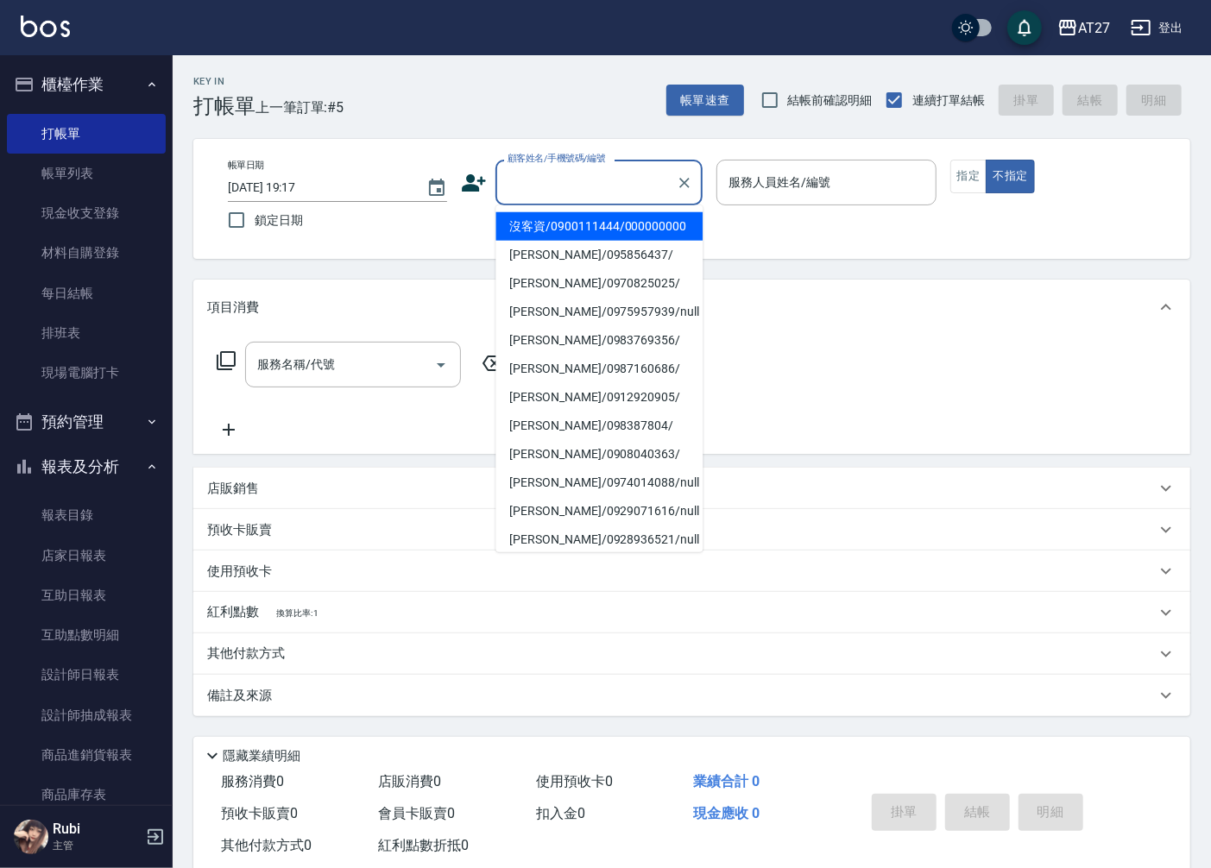
click at [561, 235] on li "沒客資/0900111444/000000000" at bounding box center [598, 226] width 207 height 28
type input "沒客資/0900111444/000000000"
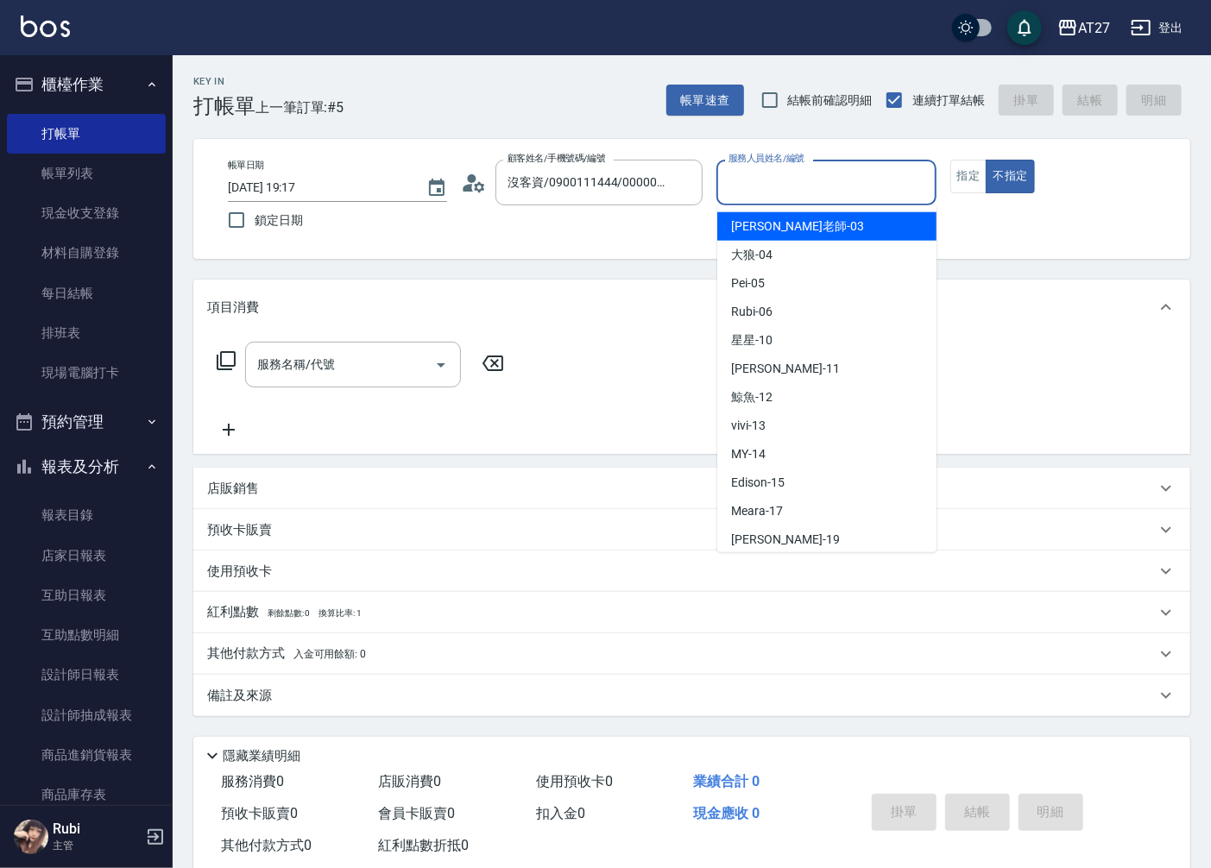
click at [832, 193] on input "服務人員姓名/編號" at bounding box center [826, 182] width 204 height 30
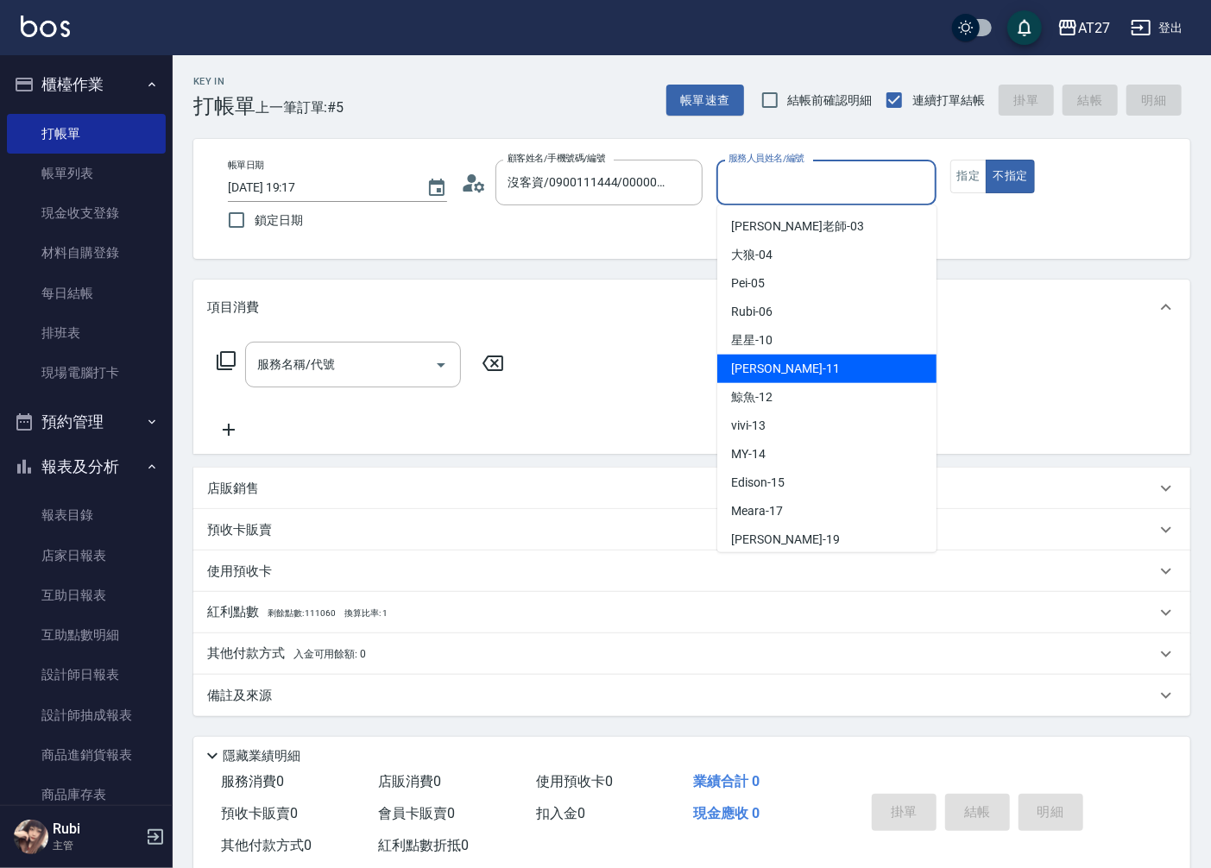
click at [773, 368] on span "[PERSON_NAME] -11" at bounding box center [785, 369] width 109 height 18
type input "Lena-11"
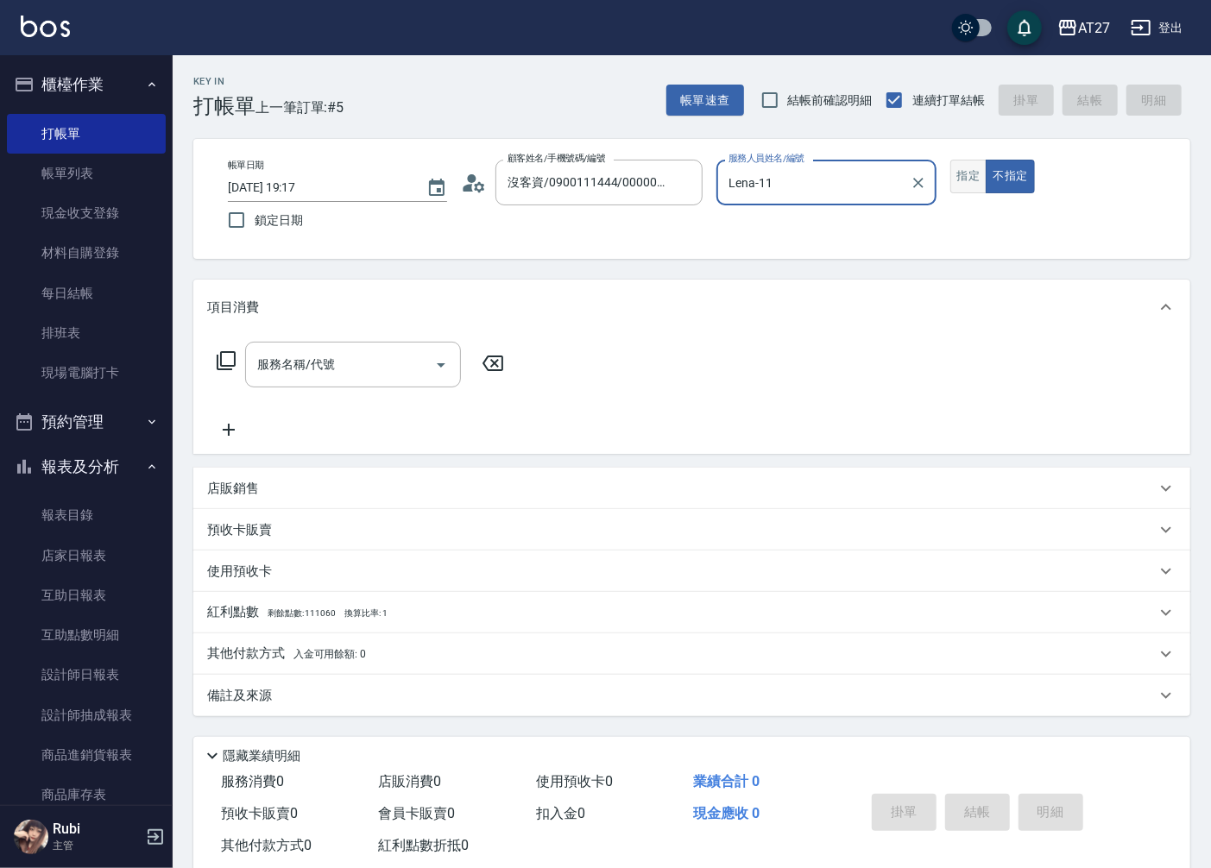
click at [961, 186] on button "指定" at bounding box center [968, 177] width 37 height 34
click at [318, 366] on div "服務名稱/代號 服務名稱/代號" at bounding box center [353, 365] width 216 height 46
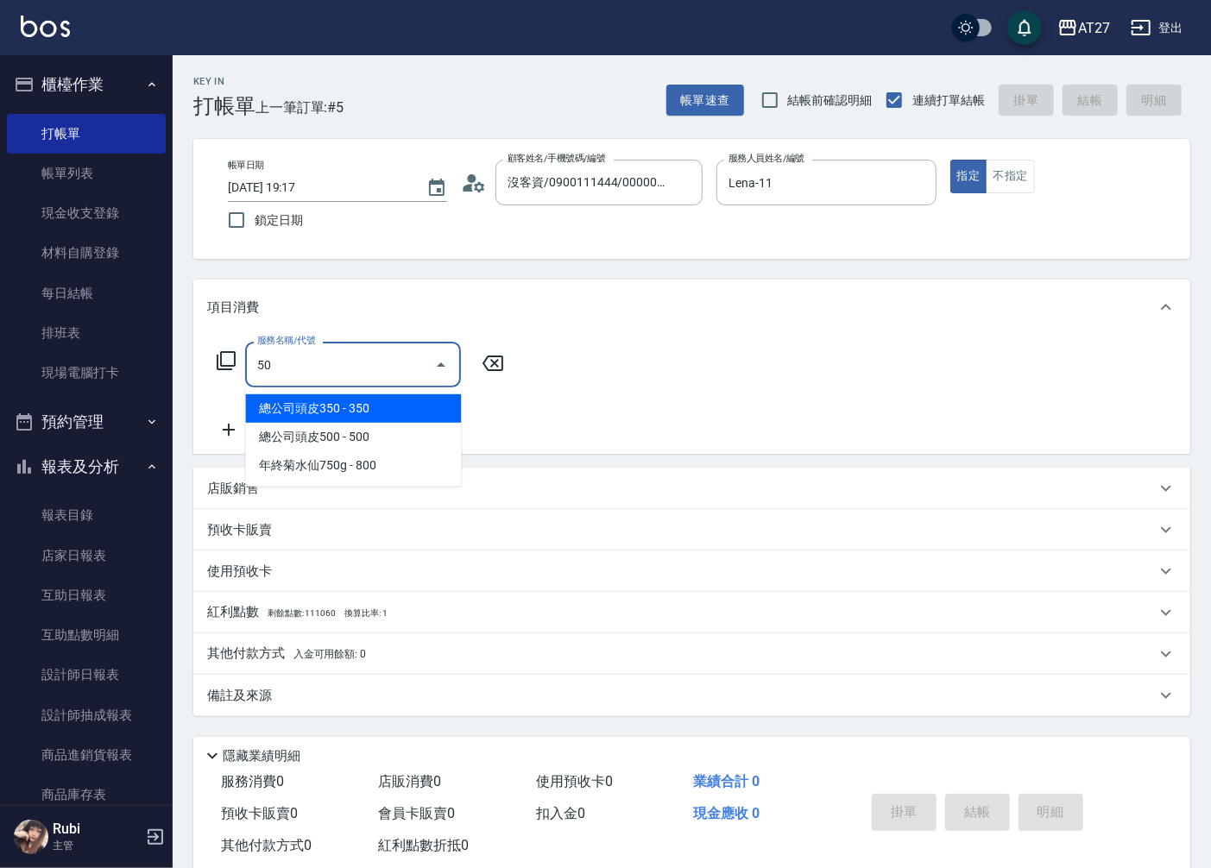
type input "501"
type input "100"
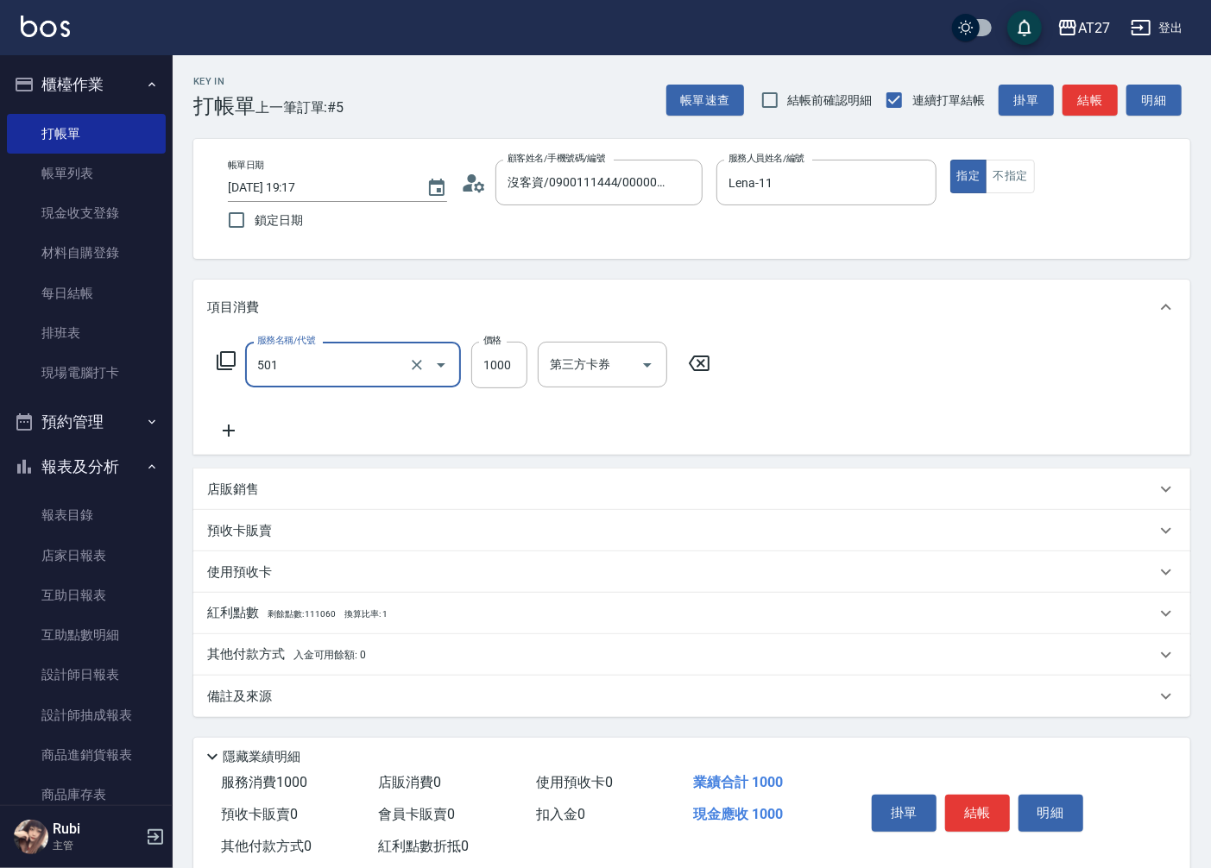
type input "染髮(501)"
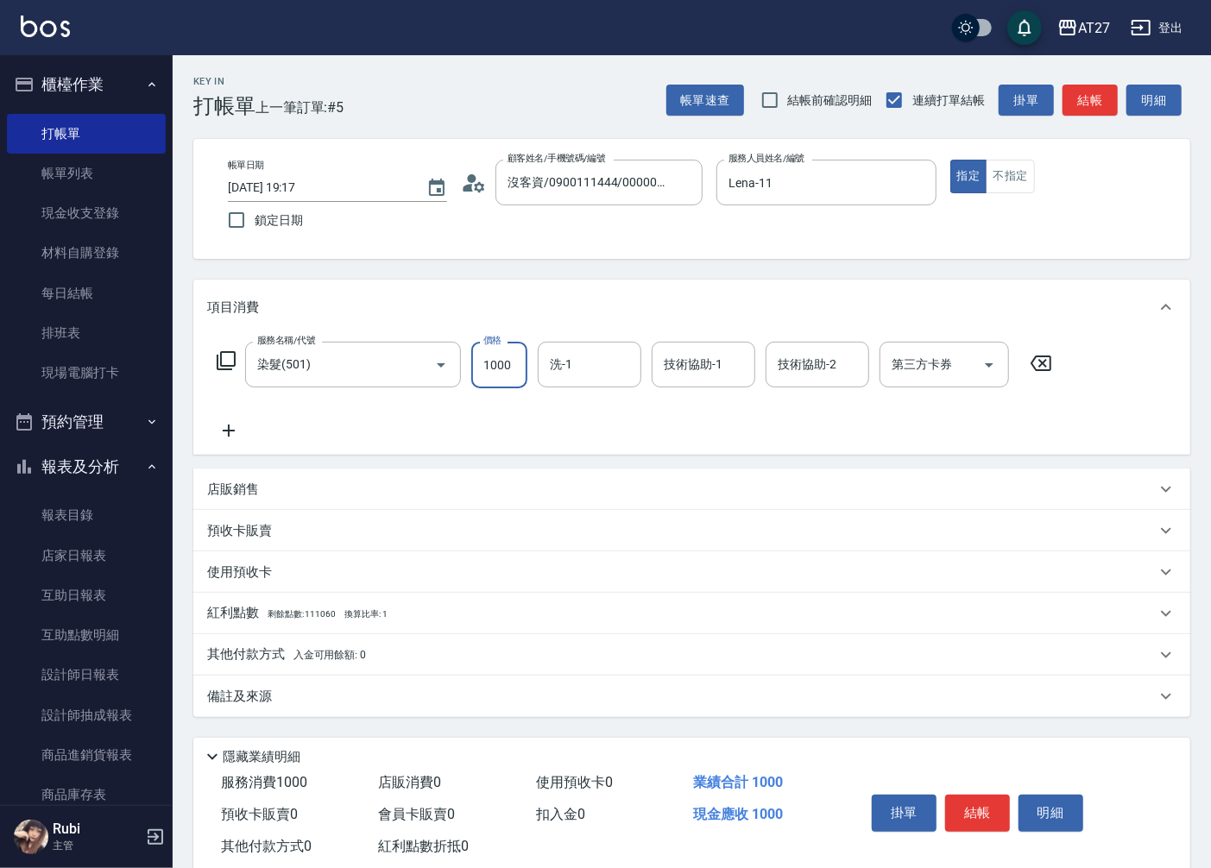
type input "1"
type input "0"
type input "139"
type input "10"
type input "1399"
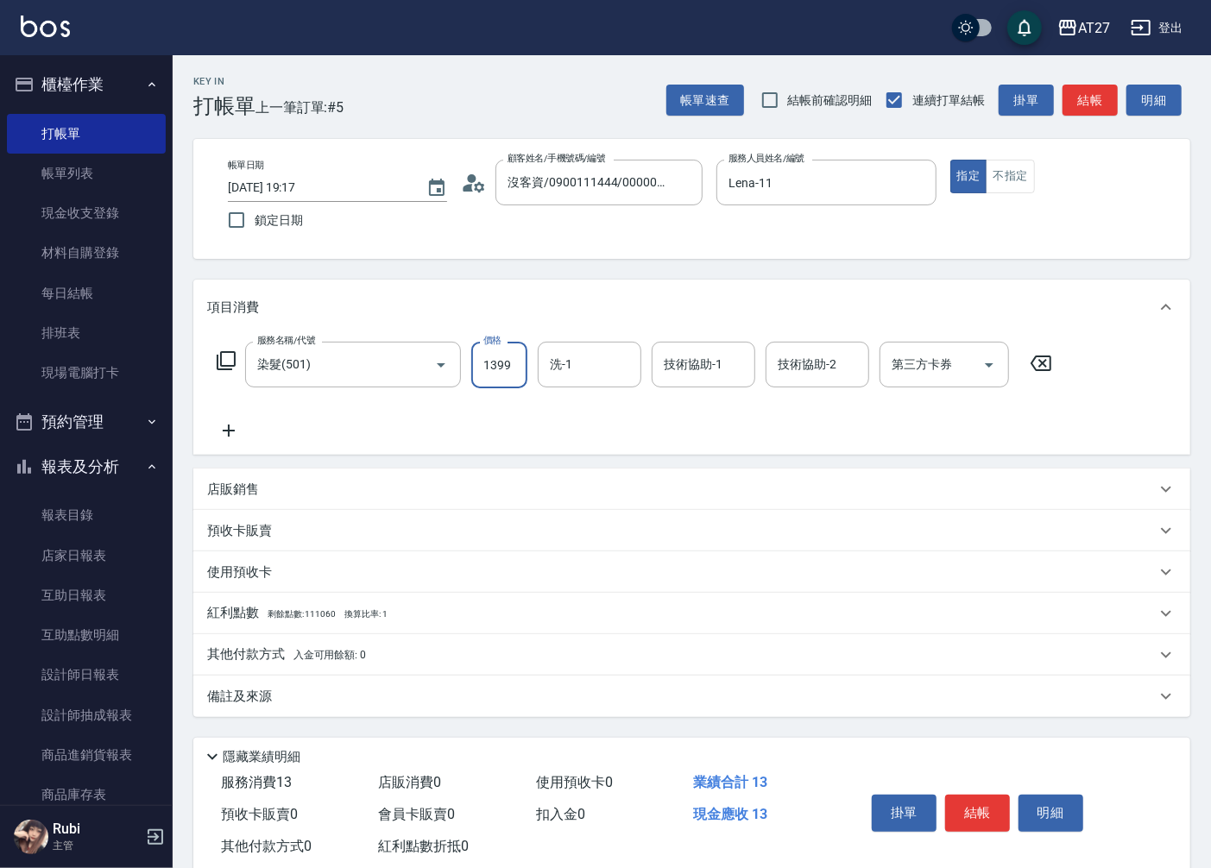
type input "130"
type input "1399"
click at [967, 366] on input "第三方卡券" at bounding box center [931, 365] width 88 height 30
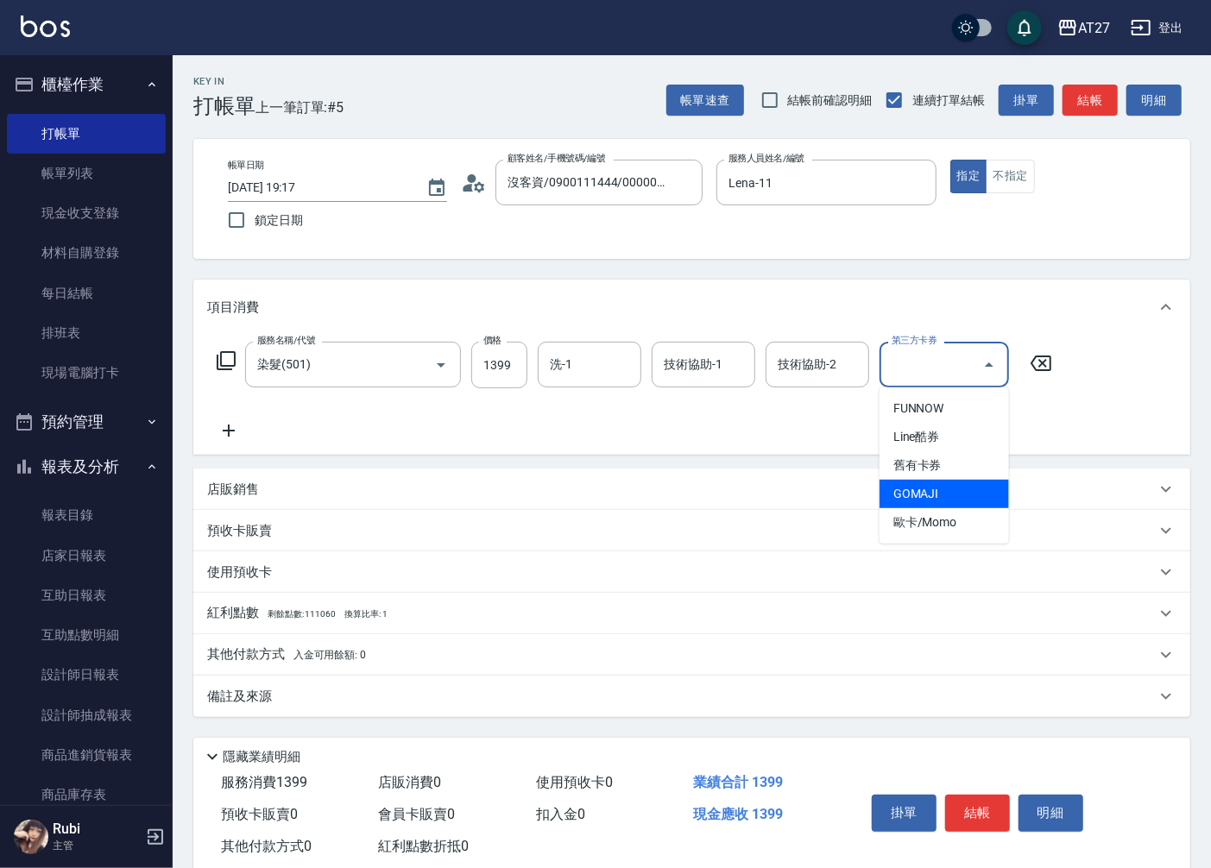
click at [912, 496] on span "GOMAJI" at bounding box center [943, 494] width 129 height 28
type input "0"
type input "GOMAJI"
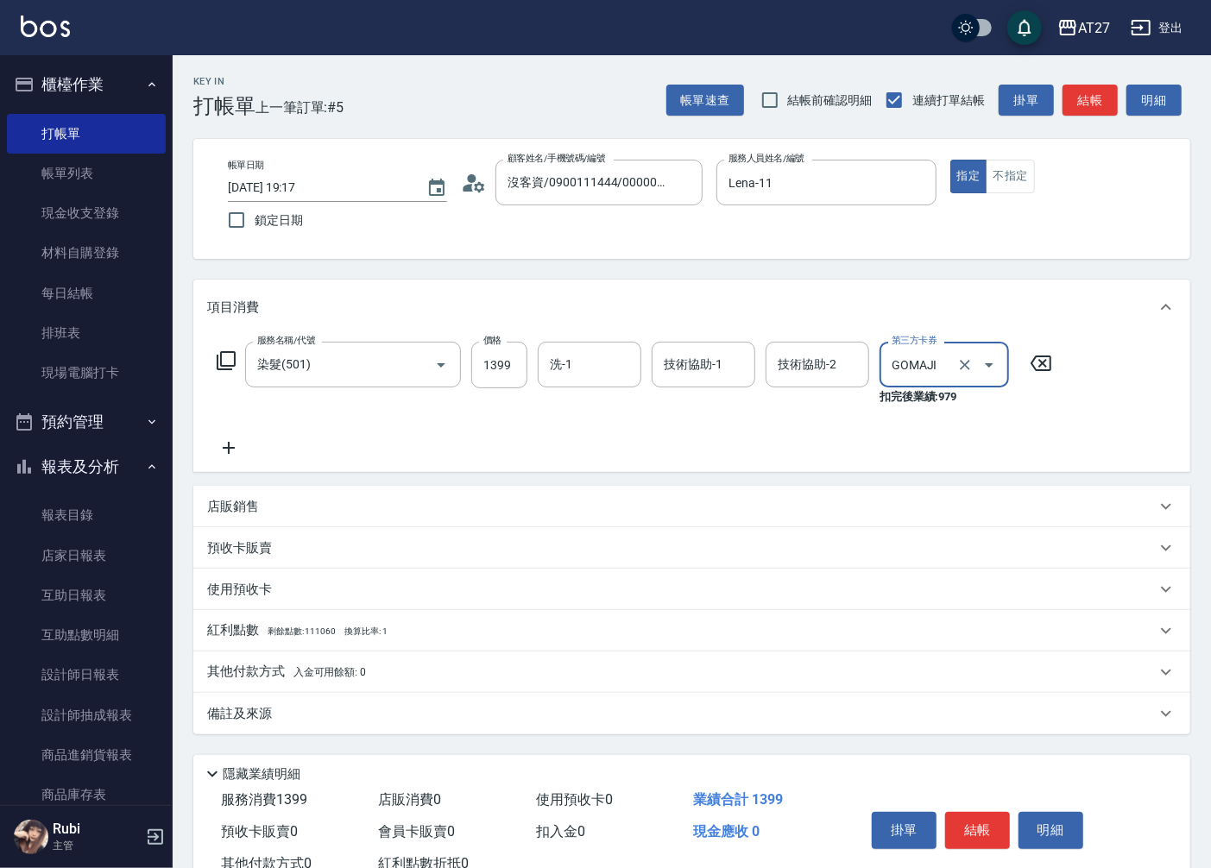
scroll to position [58, 0]
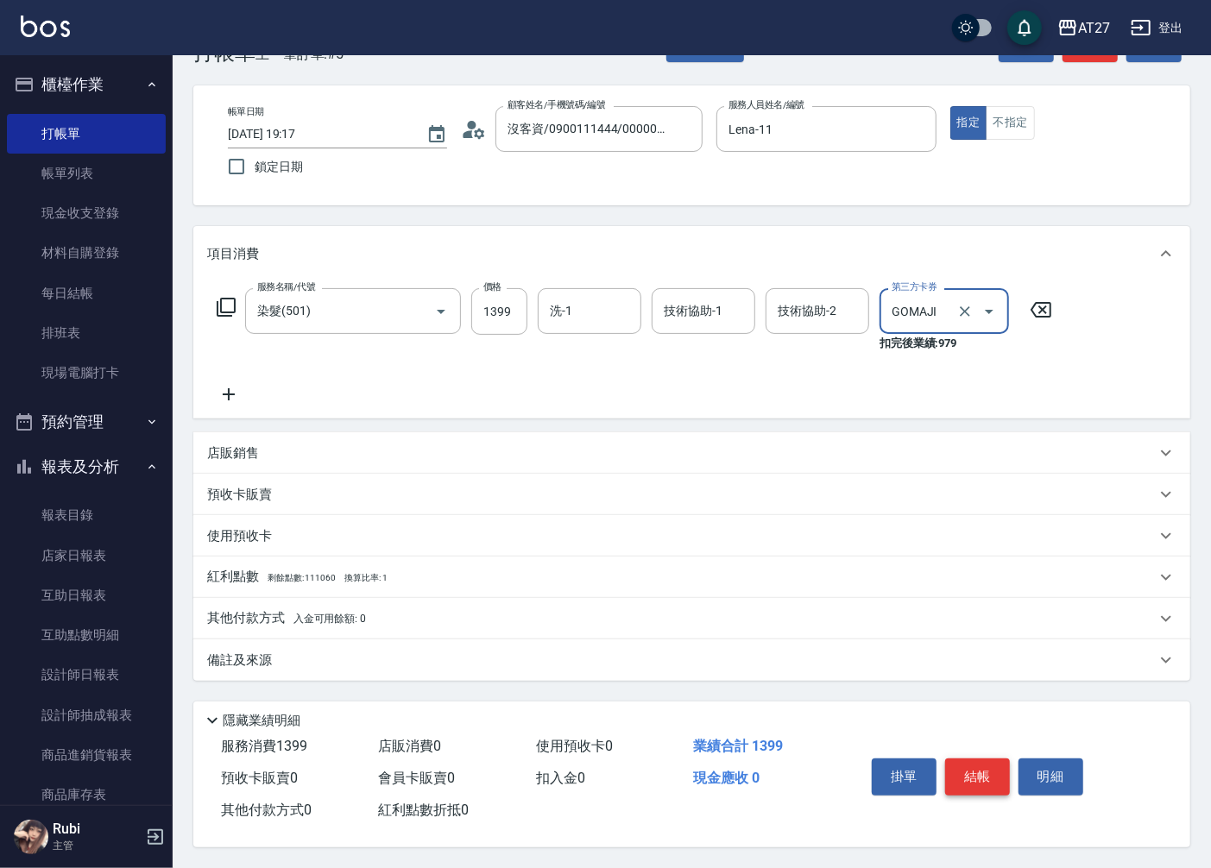
click at [1005, 774] on button "結帳" at bounding box center [977, 777] width 65 height 36
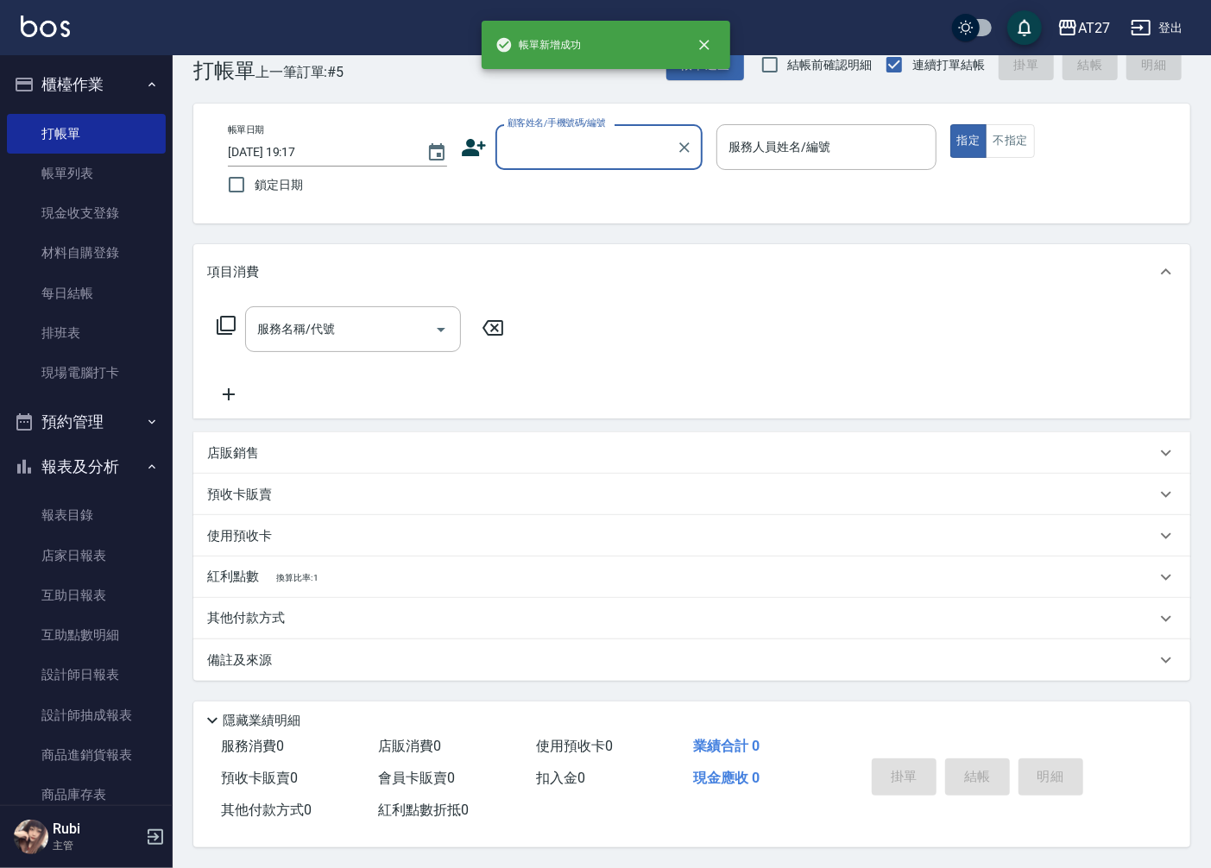
scroll to position [0, 0]
click at [109, 667] on link "設計師日報表" at bounding box center [86, 675] width 159 height 40
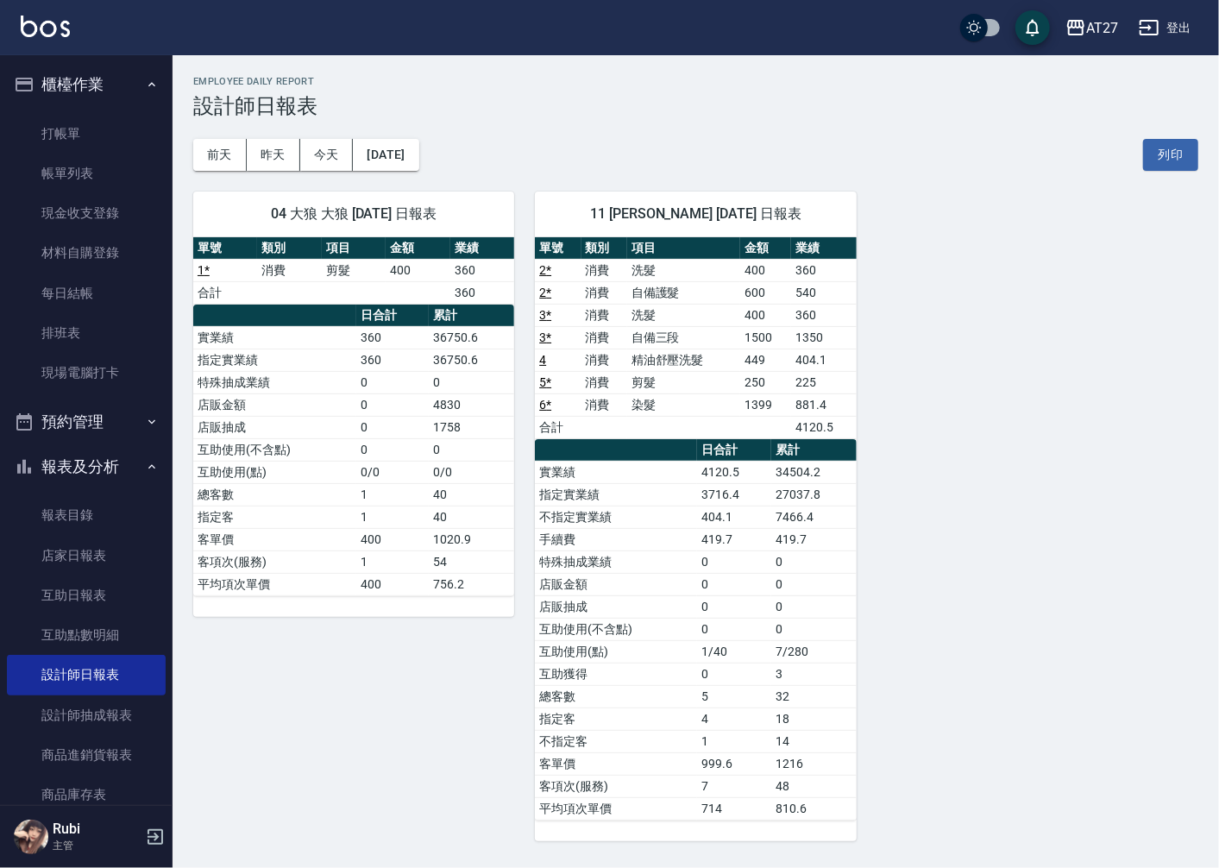
click at [991, 467] on div "04 大狼 大狼 08/22/2025 日報表 單號 類別 項目 金額 業績 1 * 消費 剪髮 400 360 合計 360 日合計 累計 實業績 360 …" at bounding box center [686, 506] width 1026 height 671
